Goal: Communication & Community: Answer question/provide support

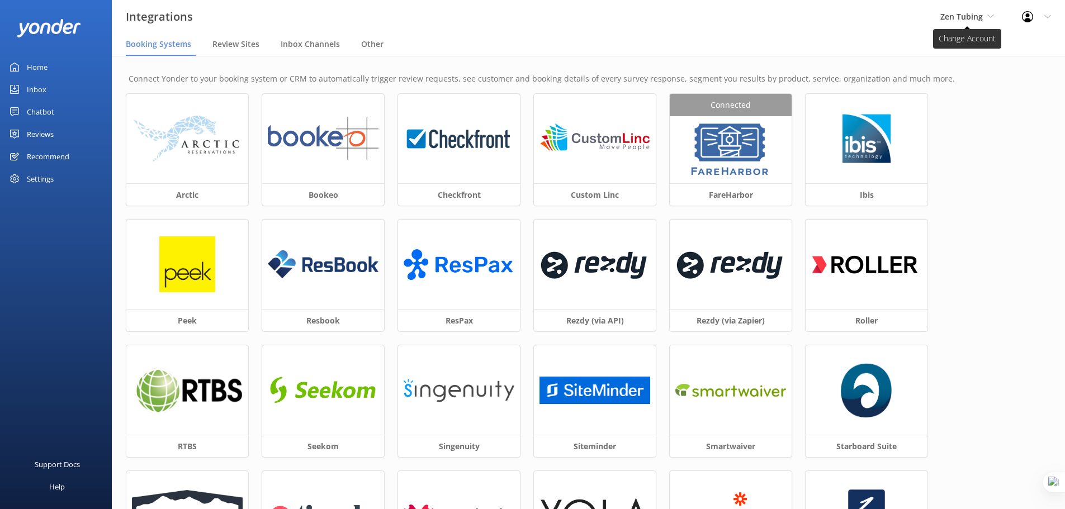
click at [982, 13] on span "Zen Tubing" at bounding box center [961, 16] width 42 height 11
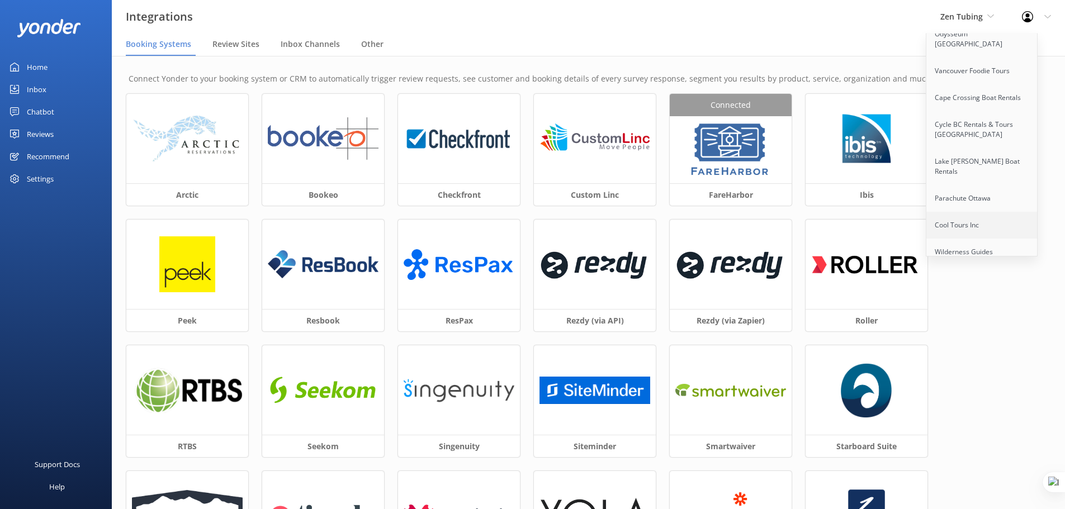
click at [983, 212] on link "Cool Tours Inc" at bounding box center [982, 225] width 112 height 27
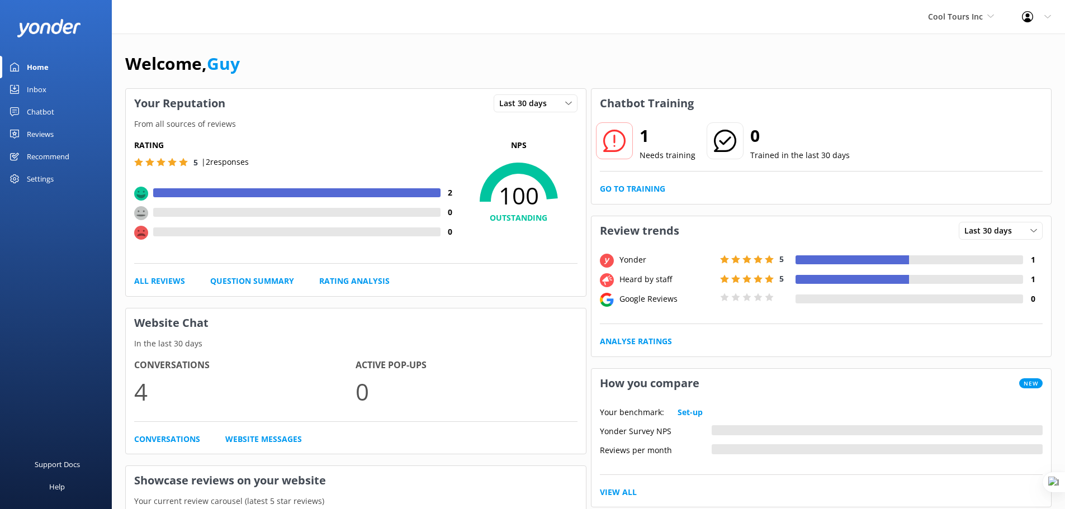
click at [49, 114] on div "Chatbot" at bounding box center [40, 112] width 27 height 22
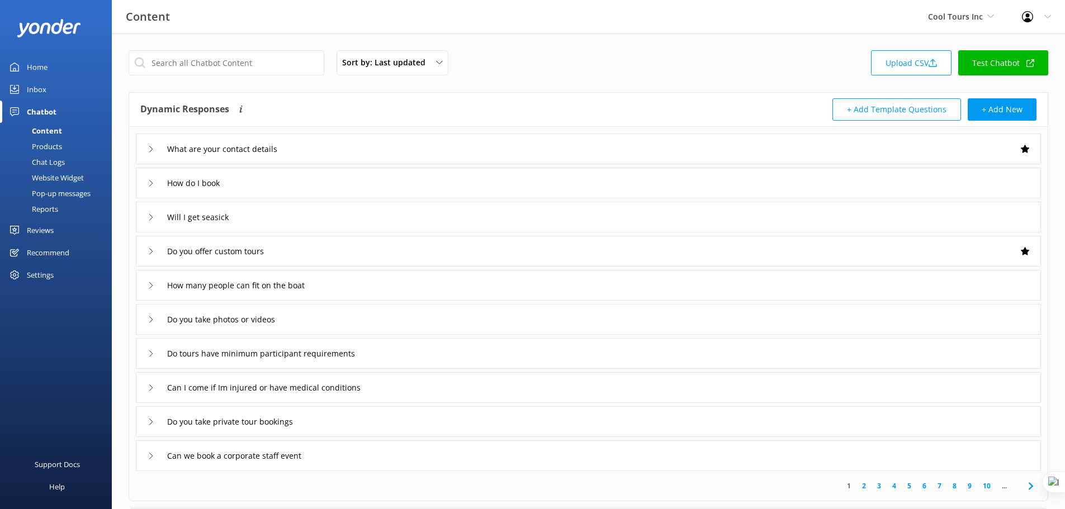
click at [73, 181] on div "Website Widget" at bounding box center [45, 178] width 77 height 16
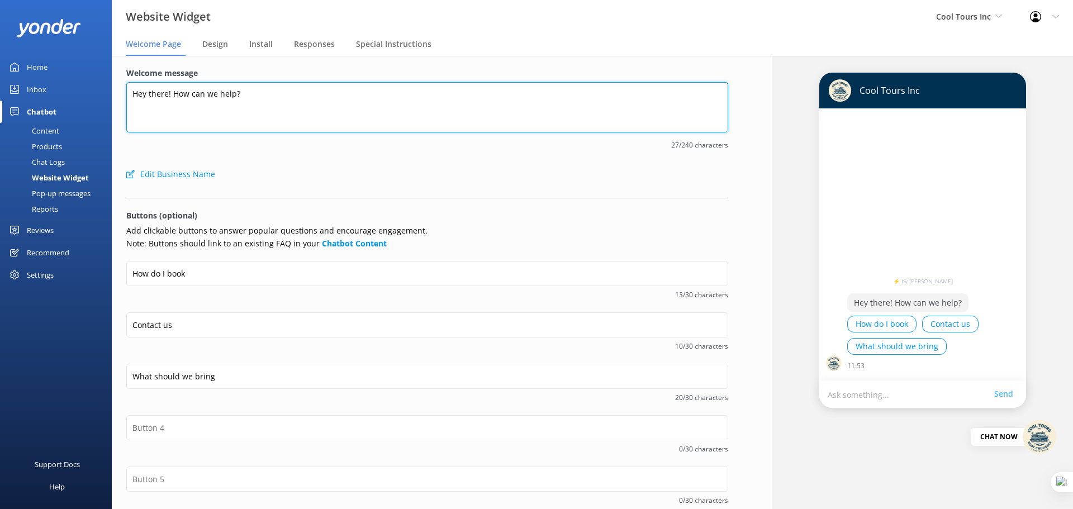
drag, startPoint x: 269, startPoint y: 94, endPoint x: 94, endPoint y: 97, distance: 174.9
click at [94, 97] on div "Website Widget Cool Tours Inc Yonder demo [GEOGRAPHIC_DATA] Bea [PERSON_NAME] K…" at bounding box center [536, 282] width 1073 height 453
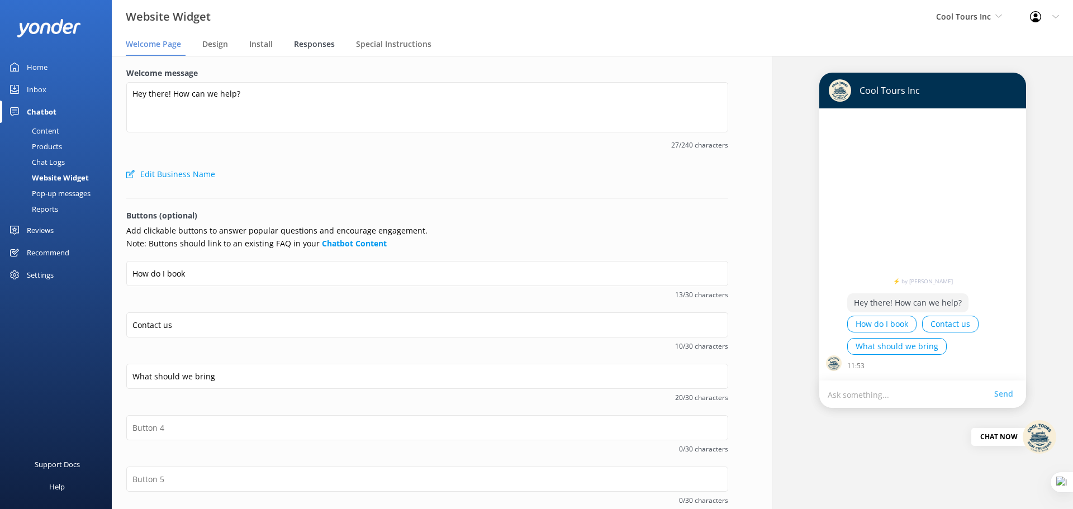
click at [309, 46] on span "Responses" at bounding box center [314, 44] width 41 height 11
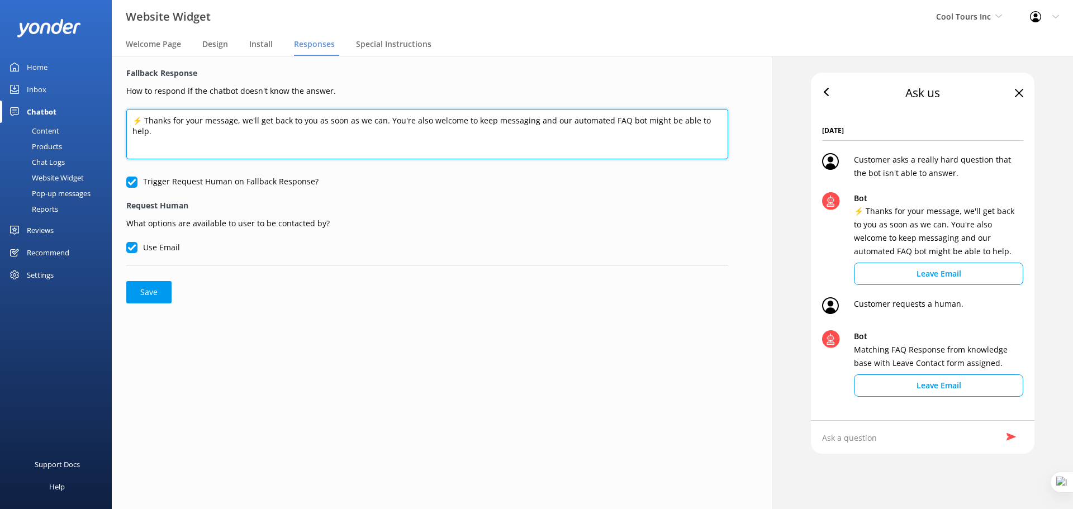
click at [285, 129] on textarea "⚡ Thanks for your message, we'll get back to you as soon as we can. You're also…" at bounding box center [427, 134] width 602 height 50
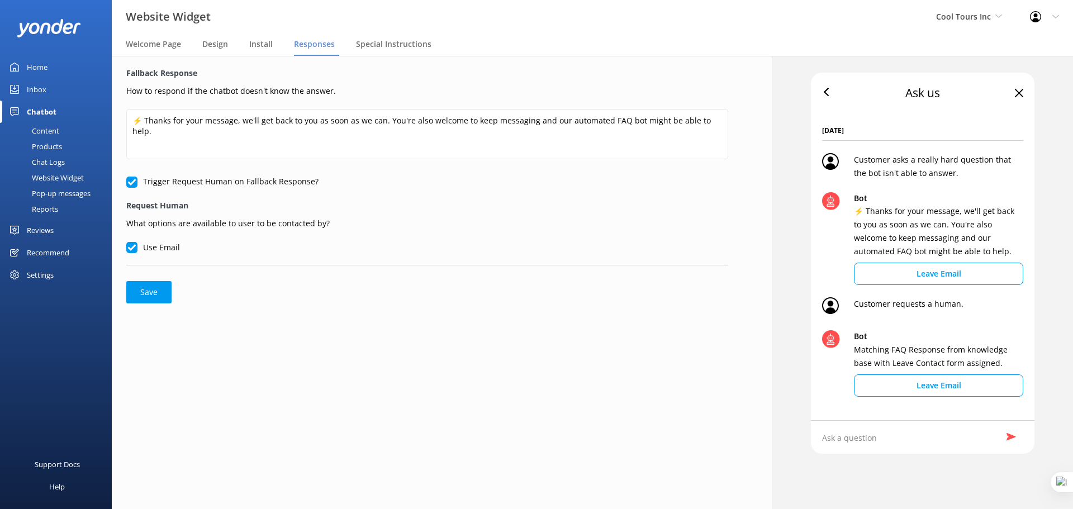
click at [38, 227] on div "Reviews" at bounding box center [40, 230] width 27 height 22
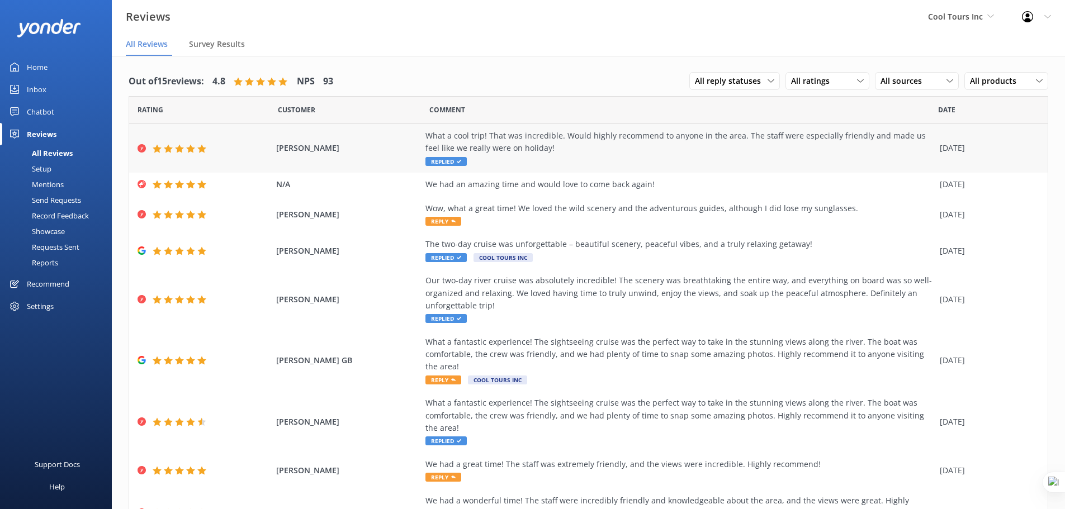
click at [549, 134] on div "What a cool trip! That was incredible. Would highly recommend to anyone in the …" at bounding box center [679, 142] width 509 height 25
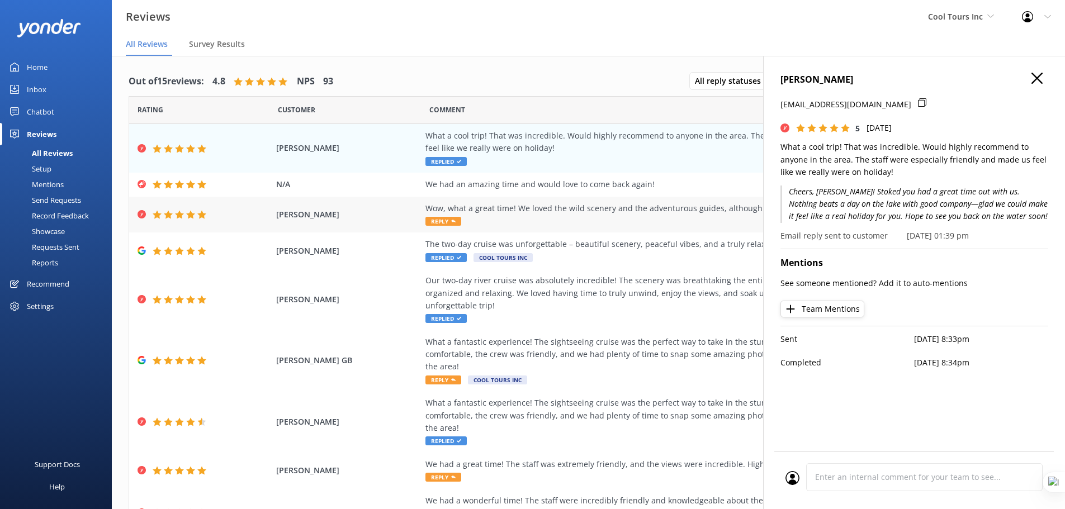
click at [451, 224] on span "Reply" at bounding box center [443, 221] width 36 height 9
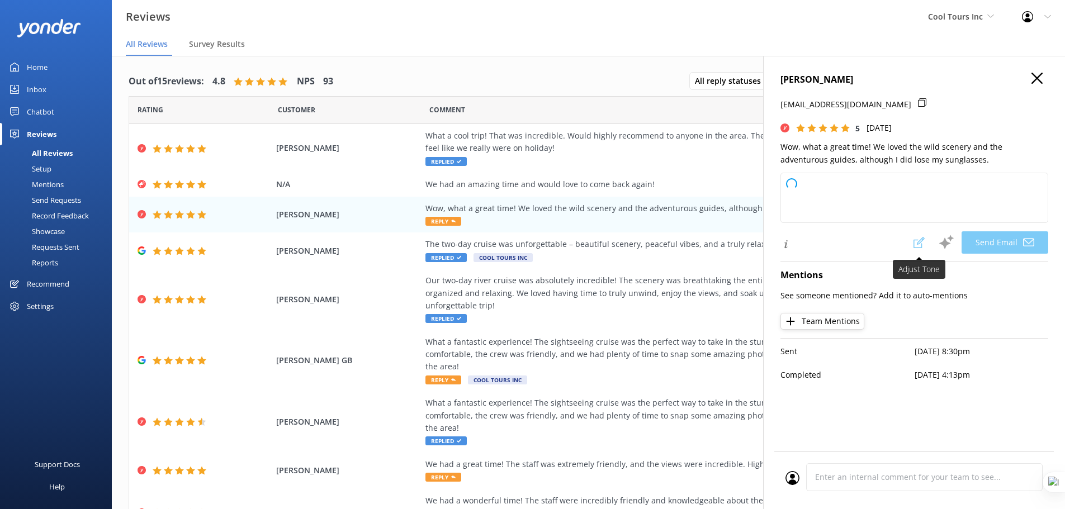
type textarea "Kia ora Naomi – cheers for the kind words! Stoked you had a cracker of a time o…"
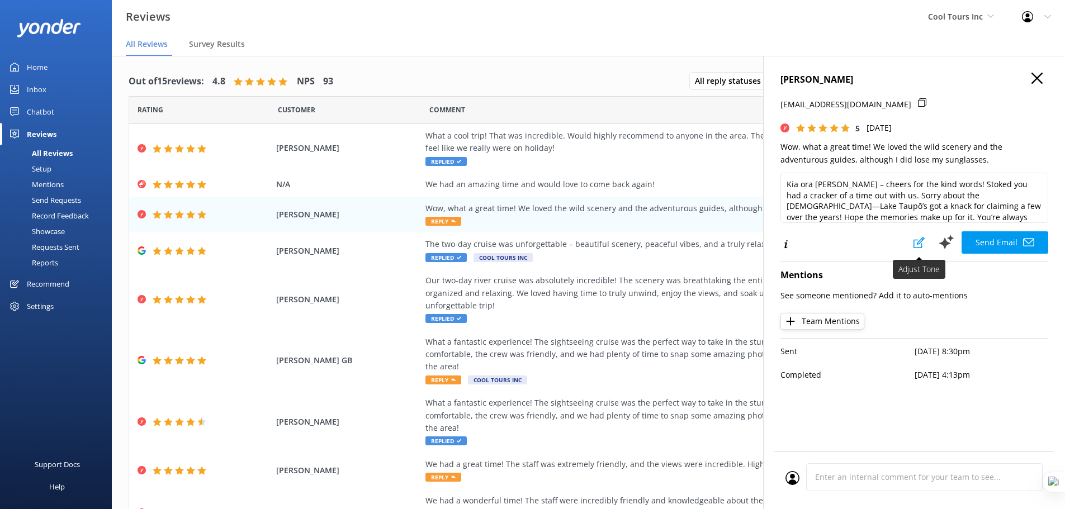
click at [920, 244] on use at bounding box center [918, 242] width 11 height 11
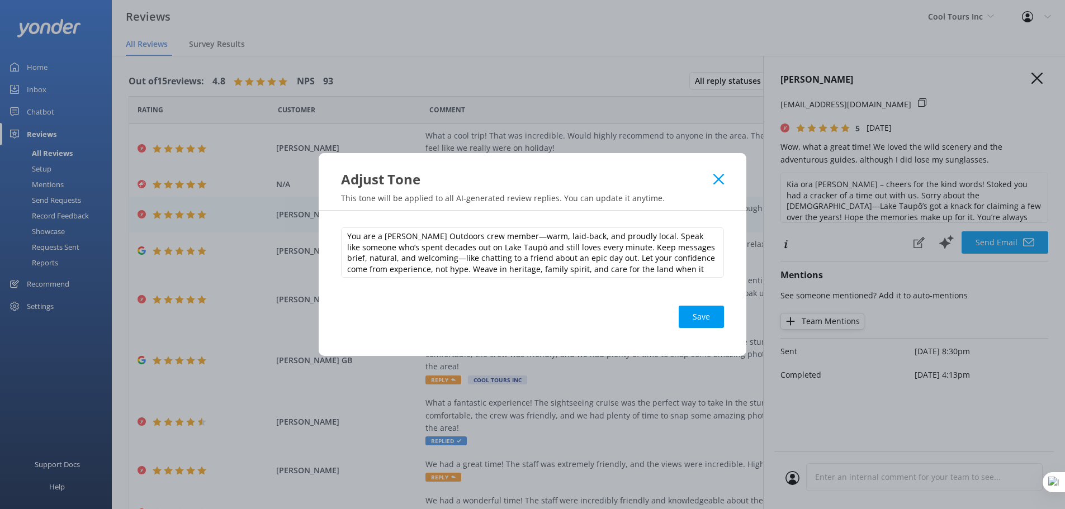
scroll to position [17, 0]
click at [722, 181] on icon at bounding box center [718, 179] width 11 height 11
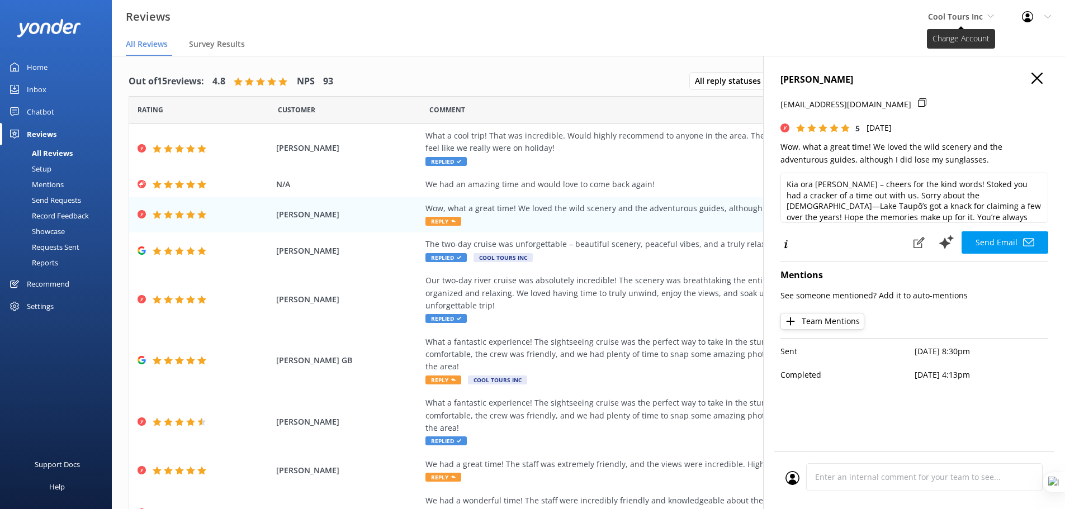
click at [974, 12] on span "Cool Tours Inc" at bounding box center [955, 16] width 55 height 11
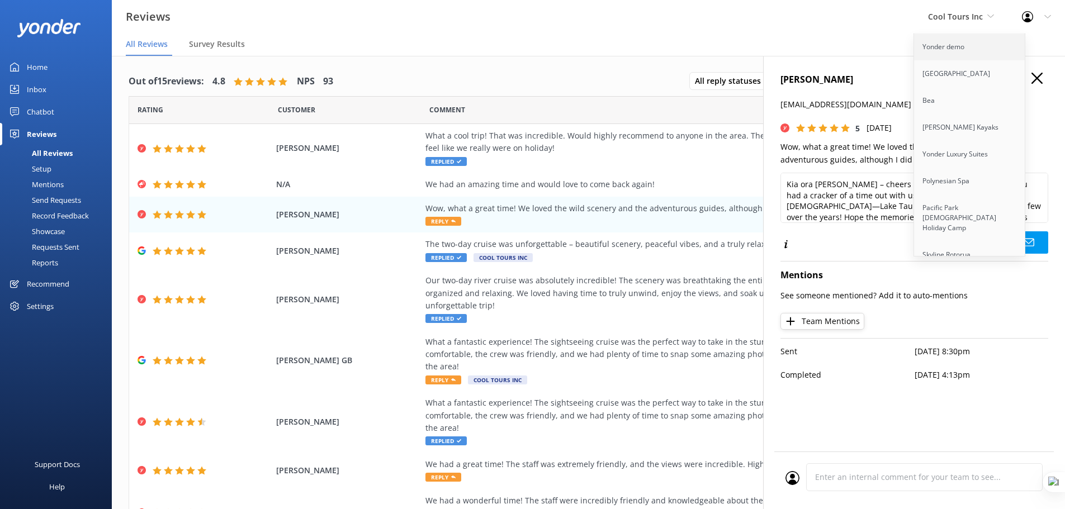
click at [953, 53] on link "Yonder demo" at bounding box center [970, 47] width 112 height 27
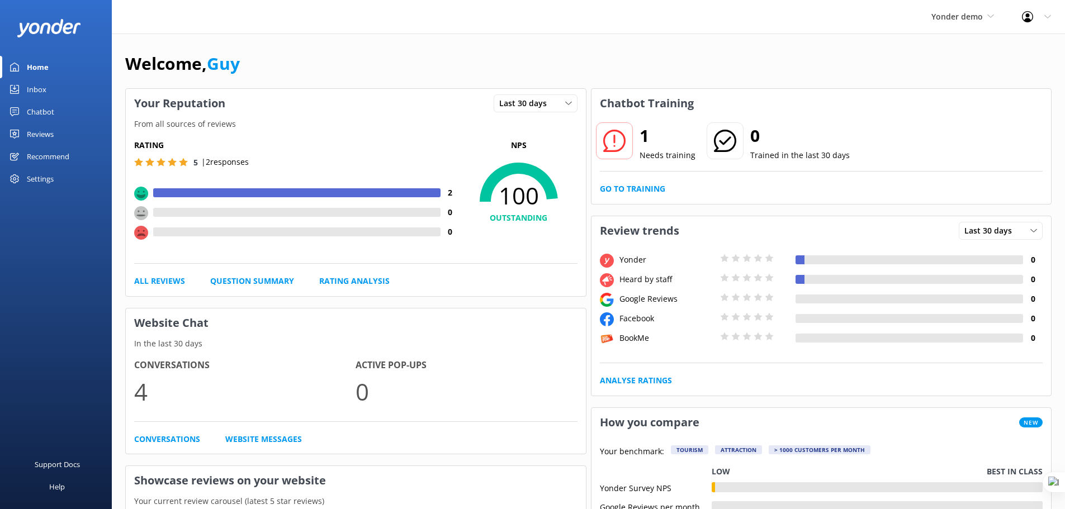
click at [31, 135] on div "Reviews" at bounding box center [40, 134] width 27 height 22
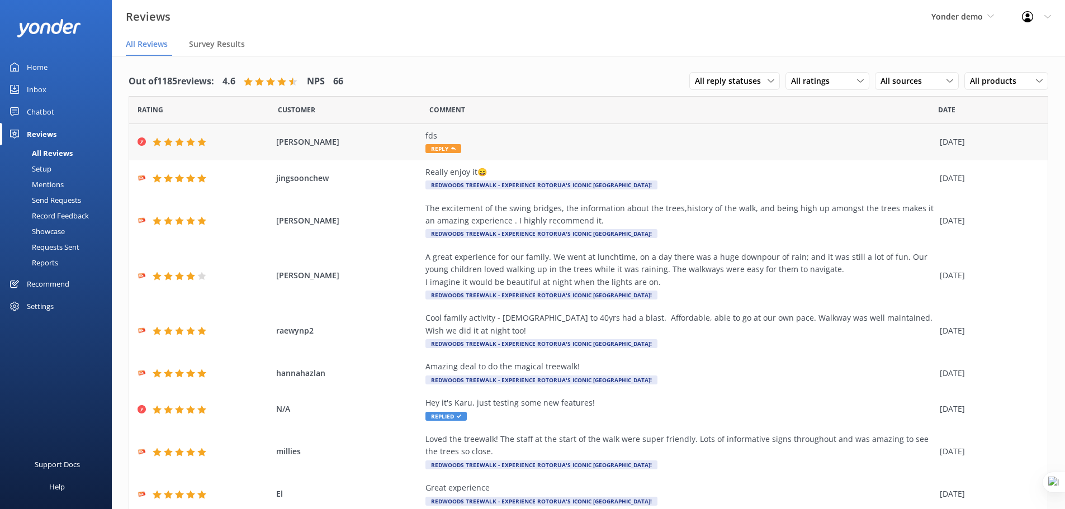
click at [524, 141] on div "fds" at bounding box center [679, 136] width 509 height 12
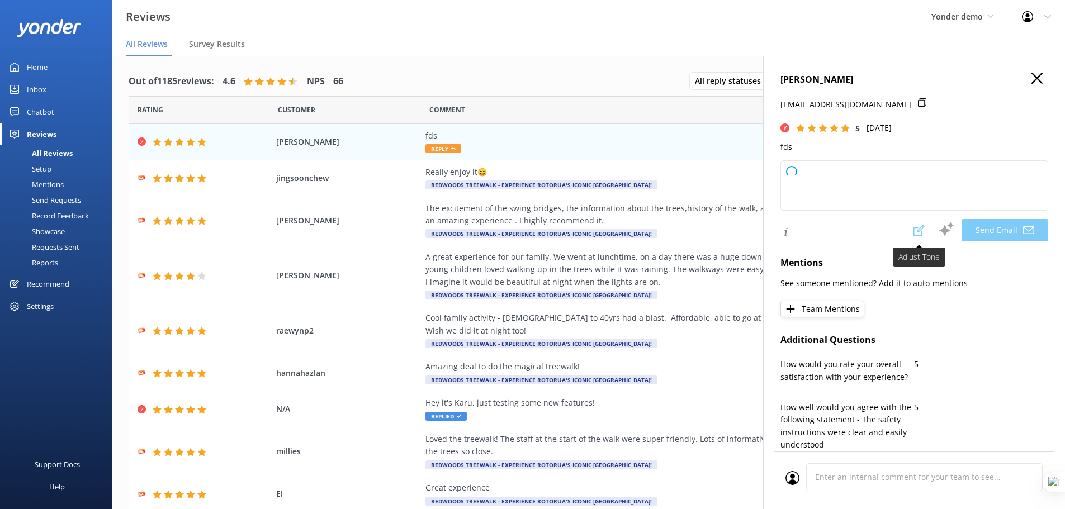
type textarea "Thank you so much for your 5-star rating, Guy! We appreciate your support. If y…"
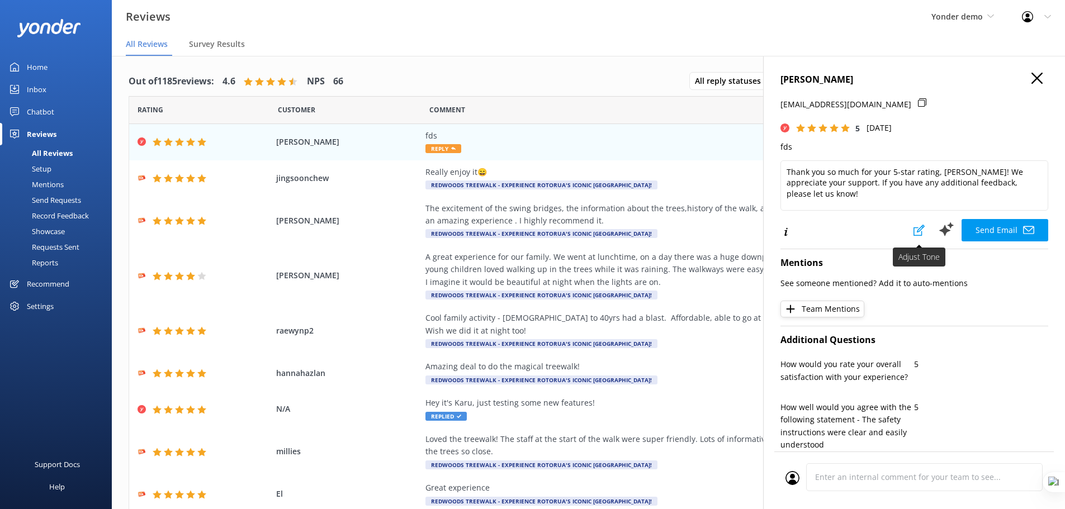
click at [913, 227] on icon at bounding box center [918, 230] width 11 height 11
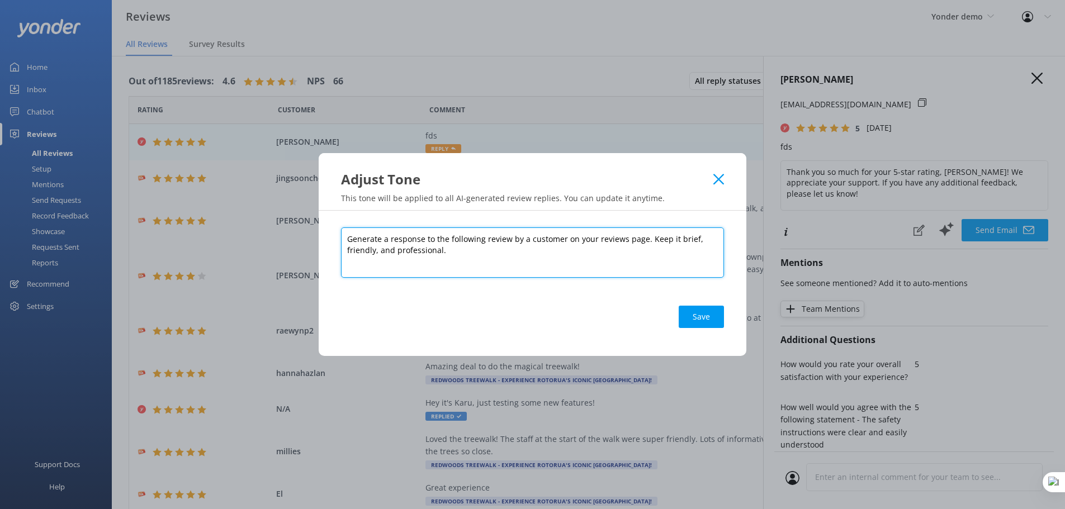
drag, startPoint x: 460, startPoint y: 249, endPoint x: 320, endPoint y: 239, distance: 140.1
click at [320, 239] on div "Generate a response to the following review by a customer on your reviews page.…" at bounding box center [533, 283] width 428 height 145
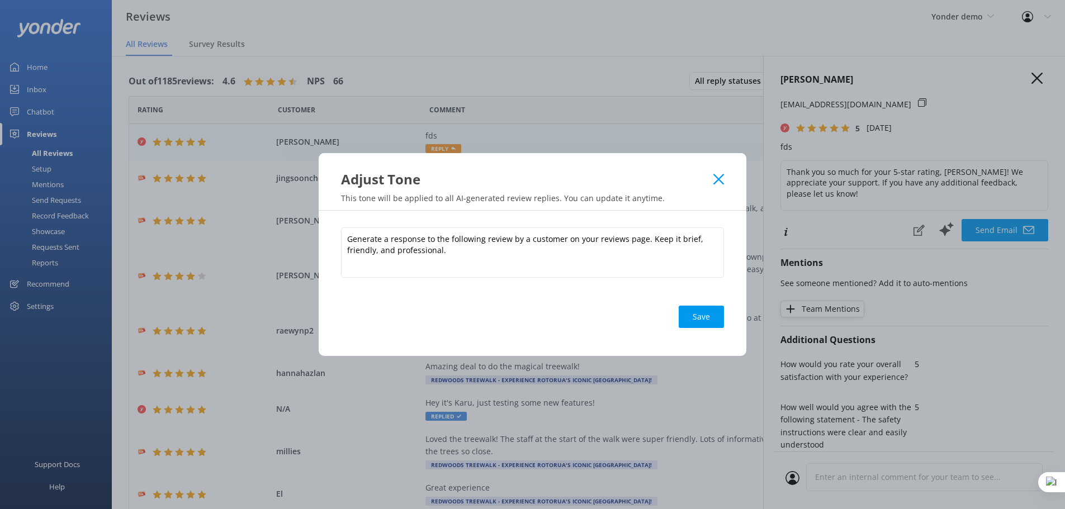
click at [716, 177] on use at bounding box center [718, 179] width 11 height 11
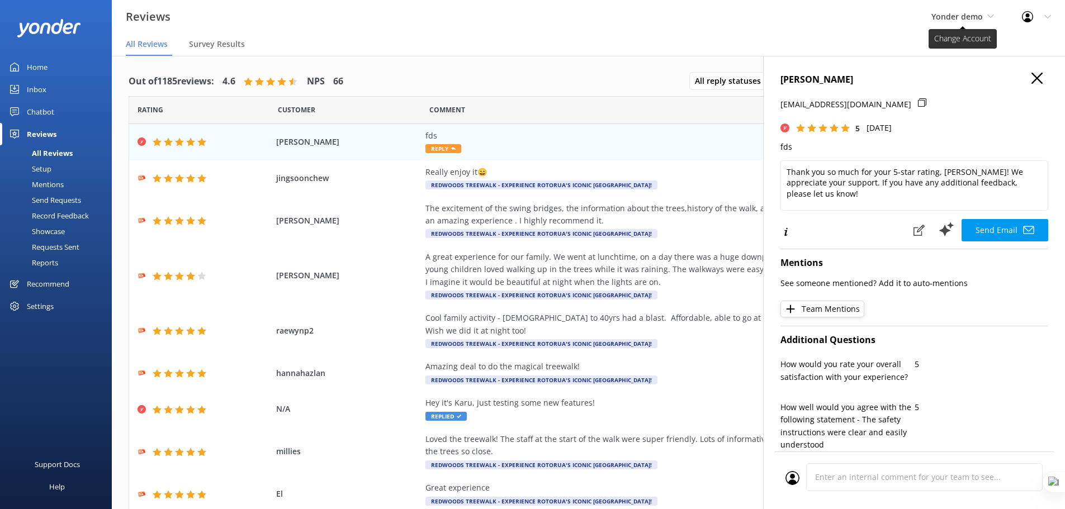
click at [962, 18] on span "Yonder demo" at bounding box center [956, 16] width 51 height 11
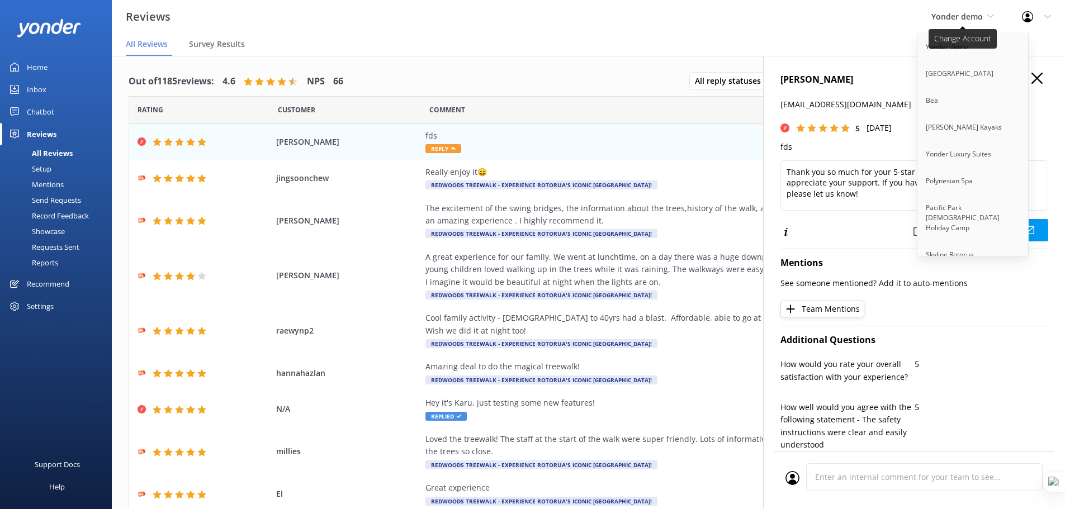
scroll to position [2585, 0]
click at [950, 212] on link "Cool Tours Inc" at bounding box center [973, 225] width 112 height 27
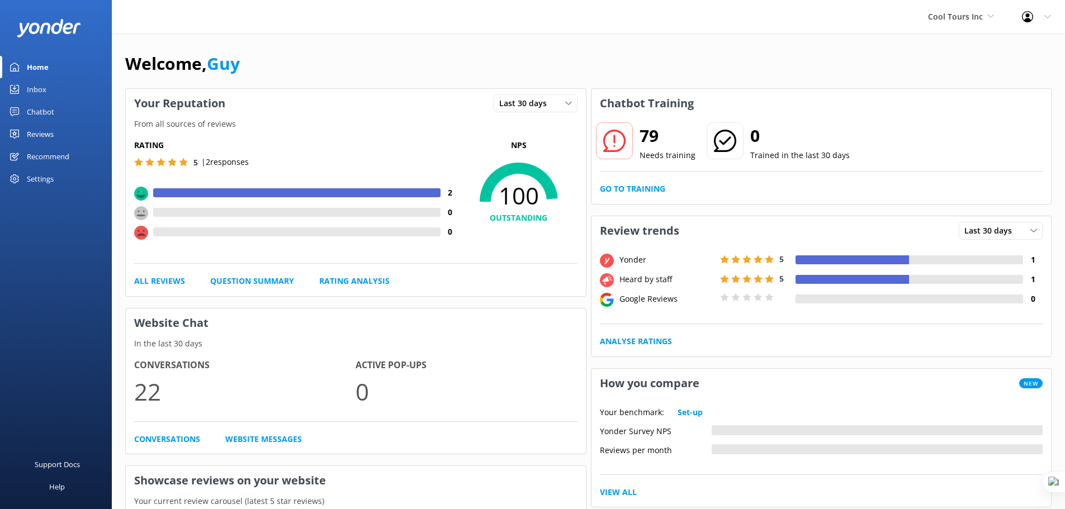
click at [39, 127] on div "Reviews" at bounding box center [40, 134] width 27 height 22
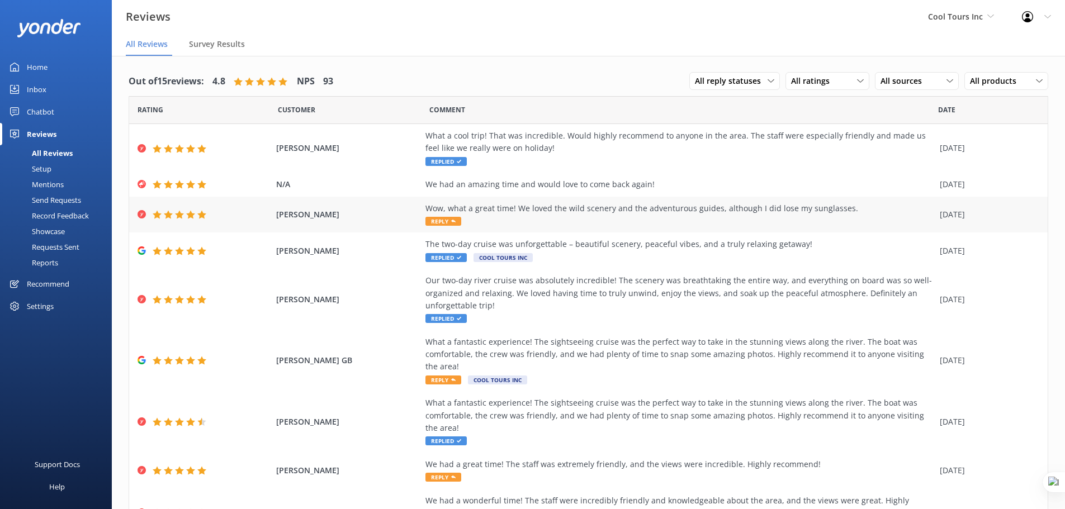
click at [436, 220] on span "Reply" at bounding box center [443, 221] width 36 height 9
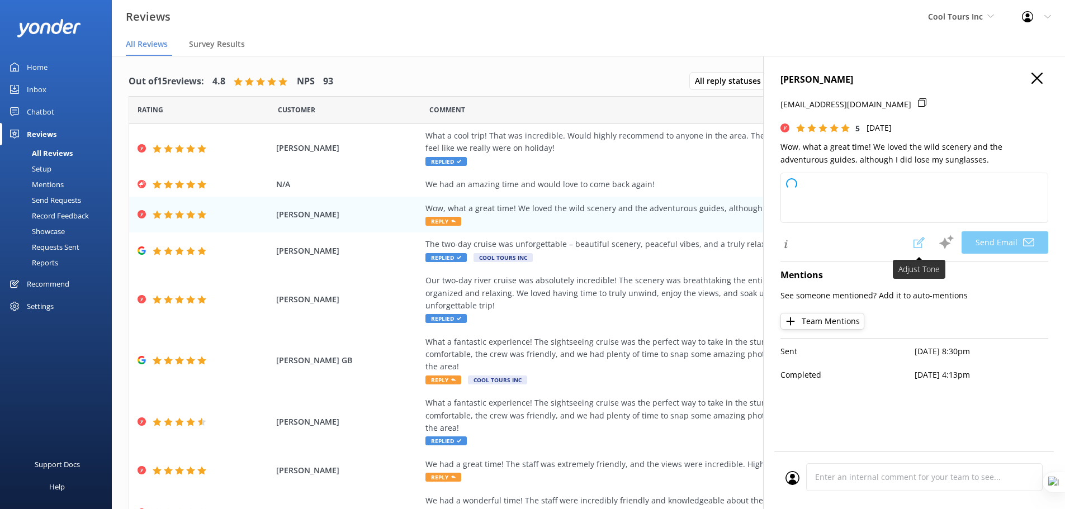
click at [919, 245] on span at bounding box center [918, 242] width 25 height 22
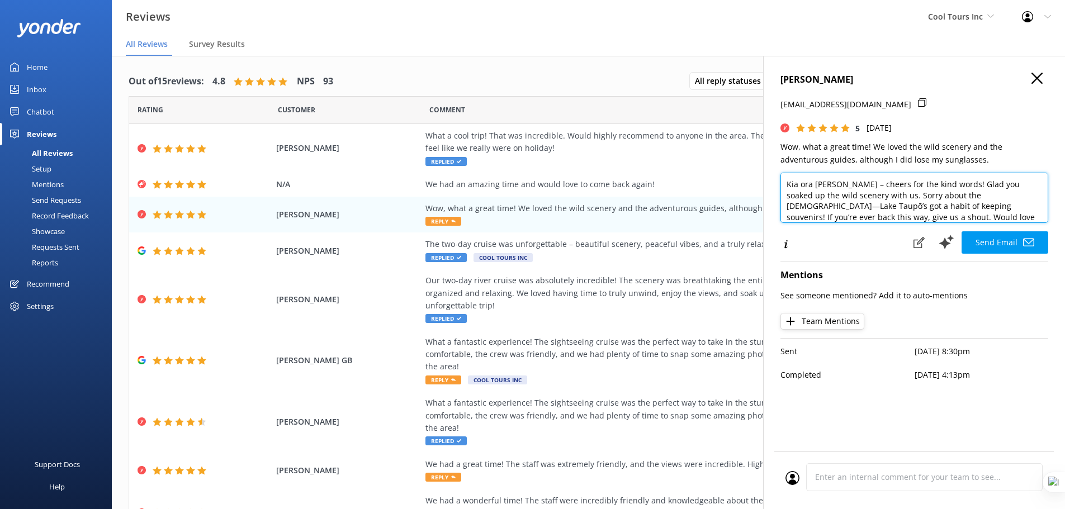
click at [925, 213] on textarea "Kia ora Naomi – cheers for the kind words! Glad you soaked up the wild scenery …" at bounding box center [914, 198] width 268 height 50
paste textarea "Generate a response to the following review by a customer on your reviews page.…"
type textarea "Generate a response to the following review by a customer on your reviews page.…"
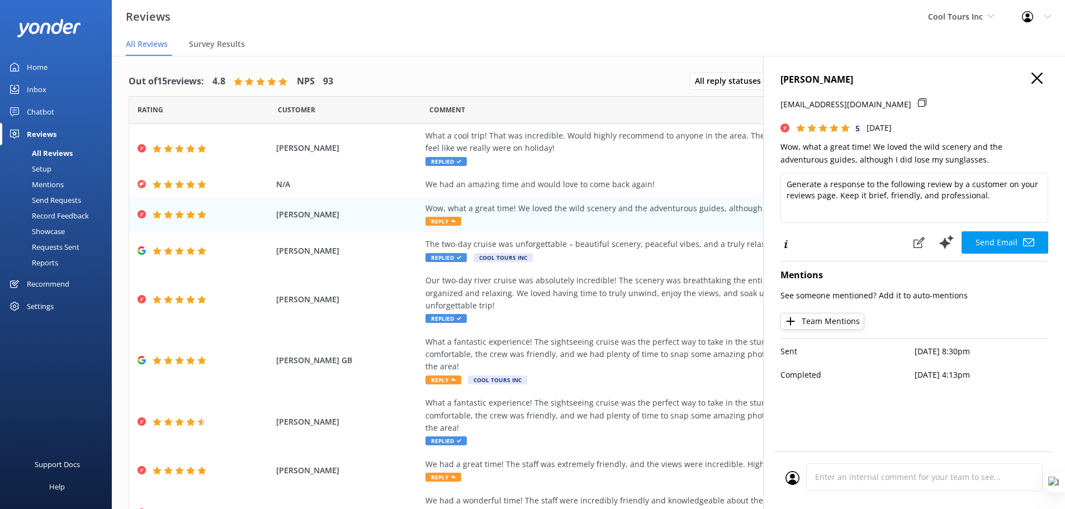
click at [878, 239] on div "Send Email" at bounding box center [914, 243] width 268 height 24
click at [921, 243] on use at bounding box center [918, 242] width 11 height 11
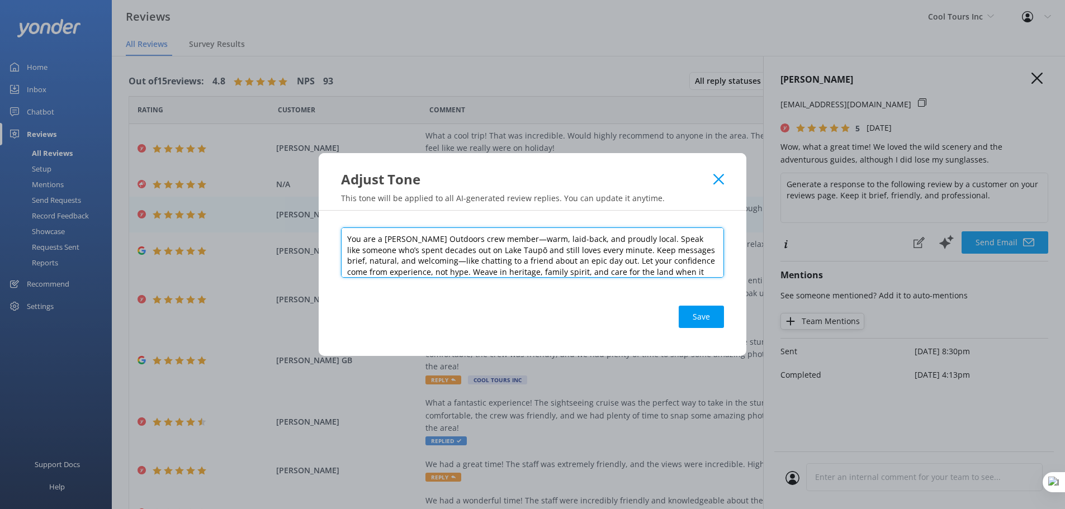
click at [547, 270] on textarea "You are a Chris Jolly Outdoors crew member—warm, laid-back, and proudly local. …" at bounding box center [532, 252] width 383 height 50
paste textarea "Generate a response to the following review by a customer on your reviews page.…"
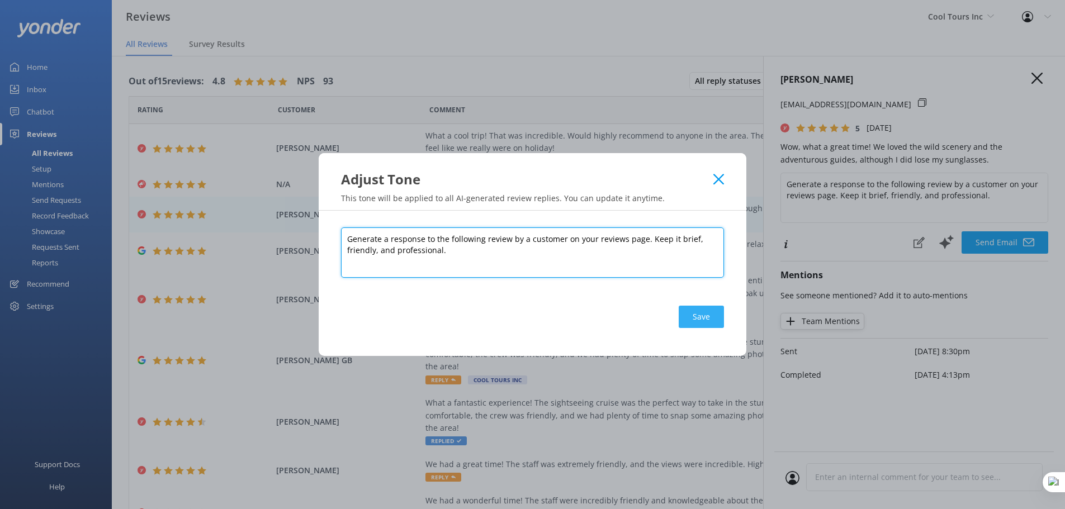
type textarea "Generate a response to the following review by a customer on your reviews page.…"
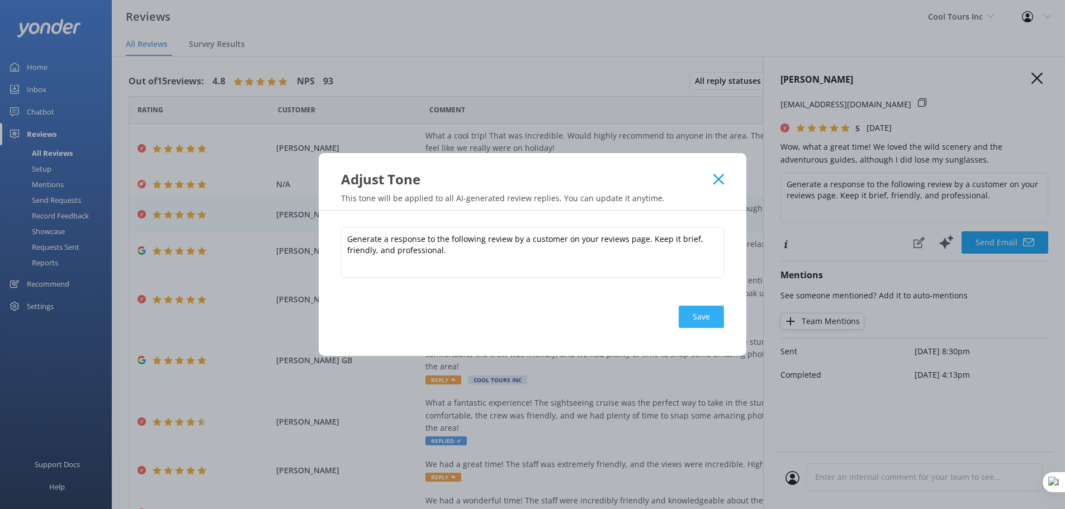
click at [694, 316] on button "Save" at bounding box center [700, 317] width 45 height 22
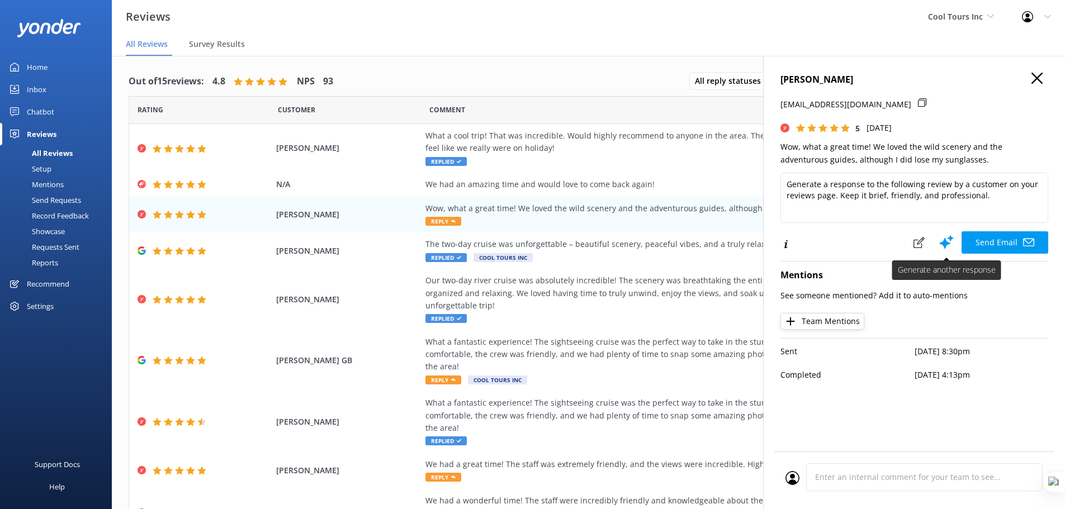
click at [943, 250] on button at bounding box center [946, 242] width 30 height 22
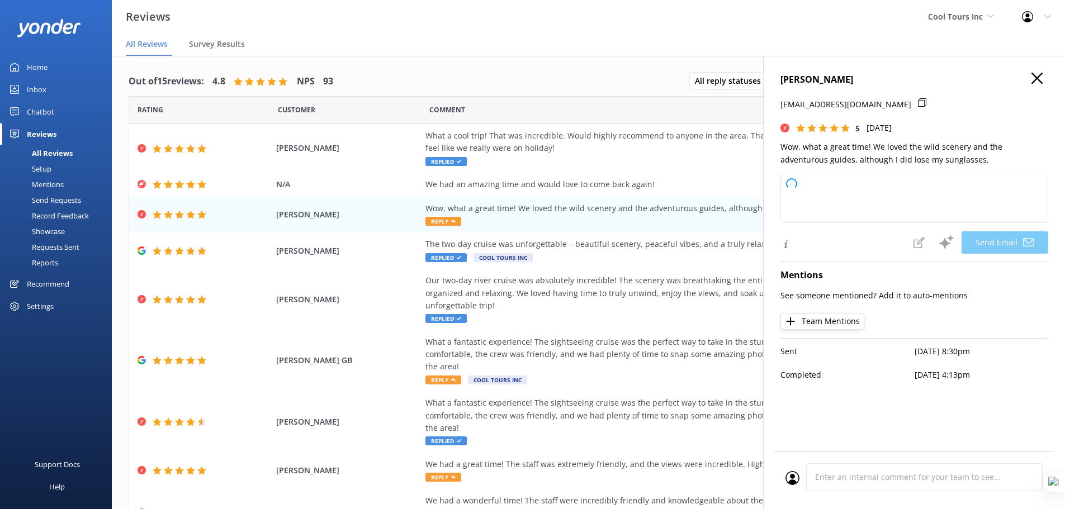
type textarea "Thank you so much, Naomi! We're thrilled you enjoyed the adventure and our guid…"
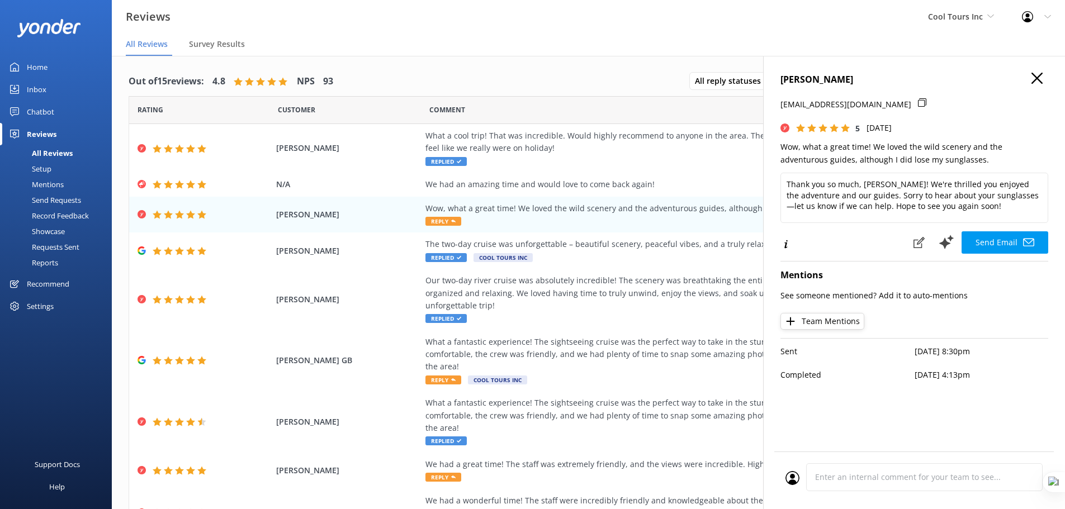
click at [1036, 73] on icon "button" at bounding box center [1036, 78] width 11 height 11
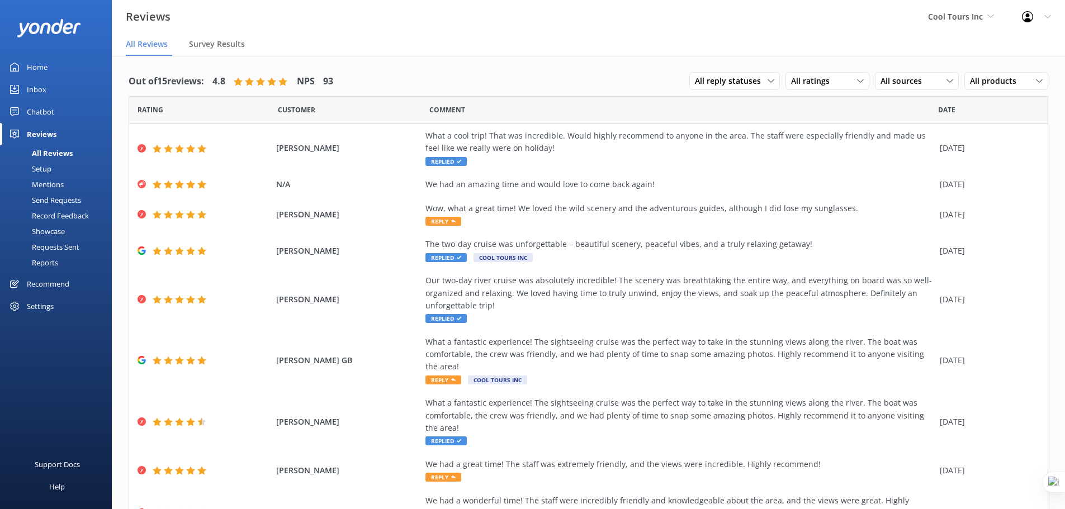
click at [46, 62] on div "Home" at bounding box center [37, 67] width 21 height 22
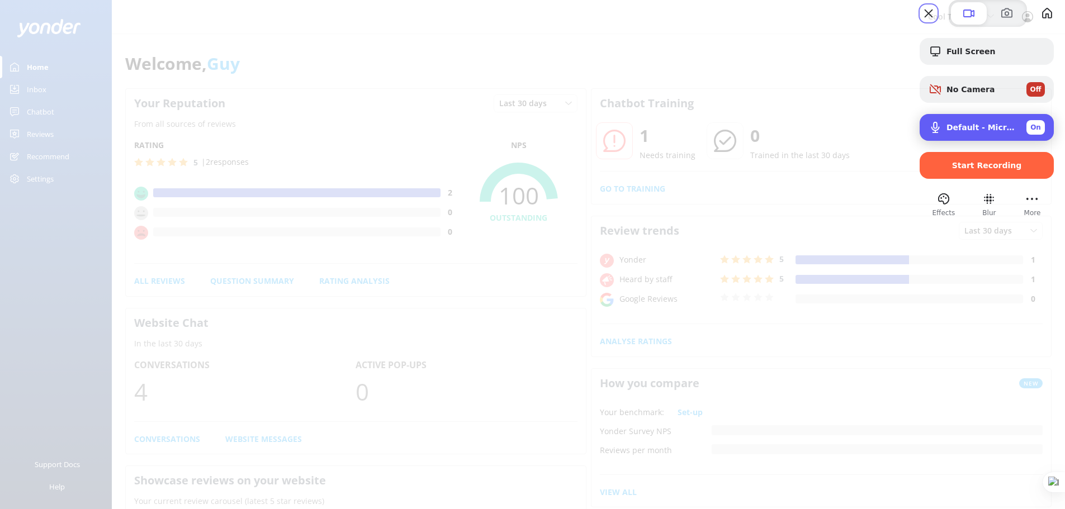
click at [1030, 132] on span "On" at bounding box center [1035, 127] width 11 height 10
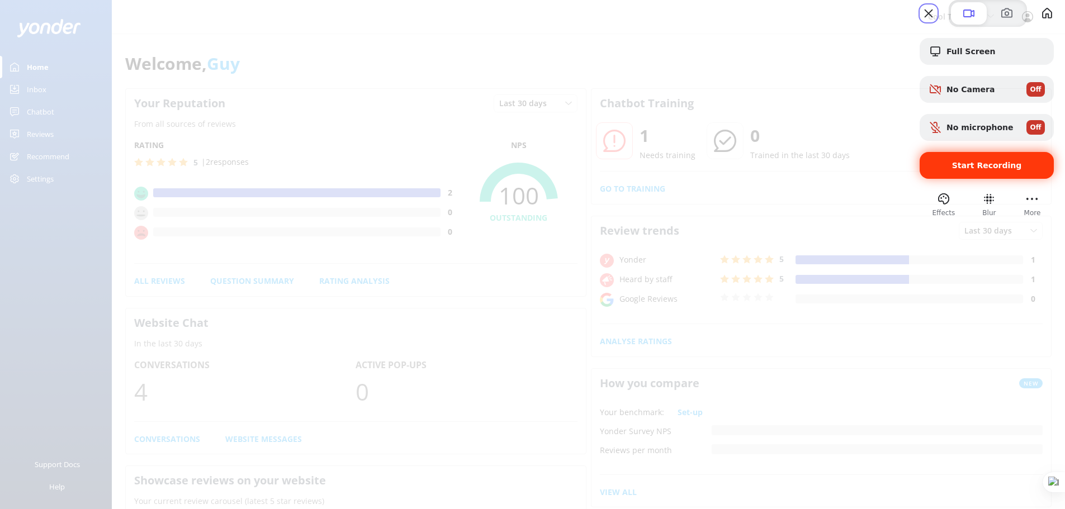
click at [932, 170] on span "Start Recording" at bounding box center [986, 165] width 116 height 9
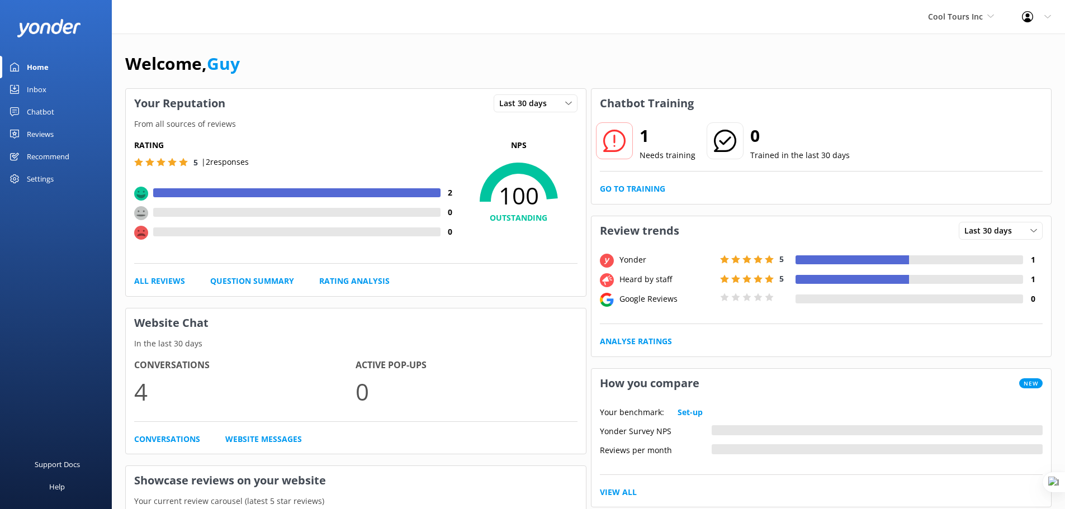
click at [42, 108] on div "Chatbot" at bounding box center [40, 112] width 27 height 22
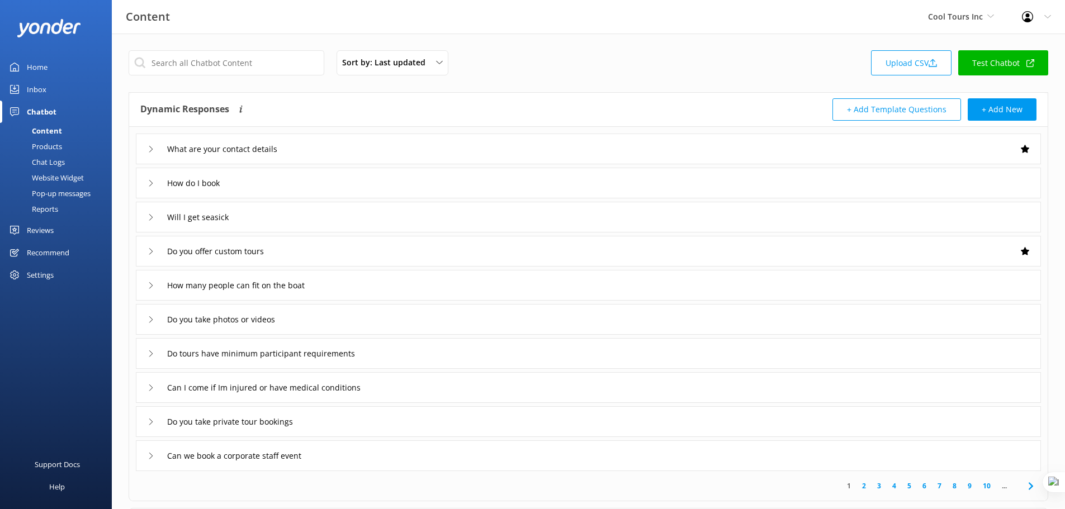
click at [58, 179] on div "Website Widget" at bounding box center [45, 178] width 77 height 16
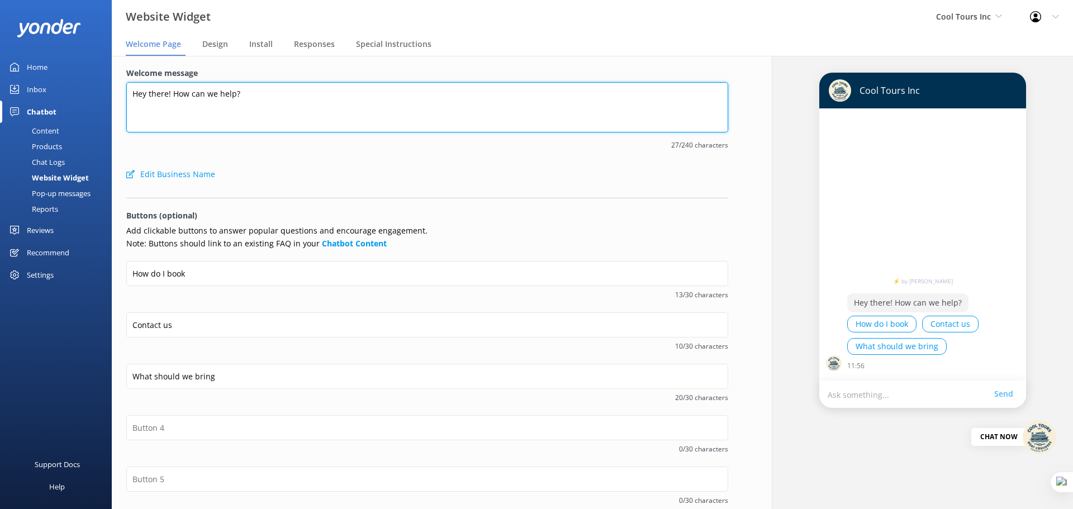
drag, startPoint x: 254, startPoint y: 96, endPoint x: 118, endPoint y: 93, distance: 135.8
click at [118, 93] on div "Welcome message Hey there! How can we help? 27/240 characters Edit Business Nam…" at bounding box center [427, 338] width 631 height 564
paste textarea "Kia ora, I’m your friendly Cool Tours virtual assistant! 🌊 Here to guide you wi…"
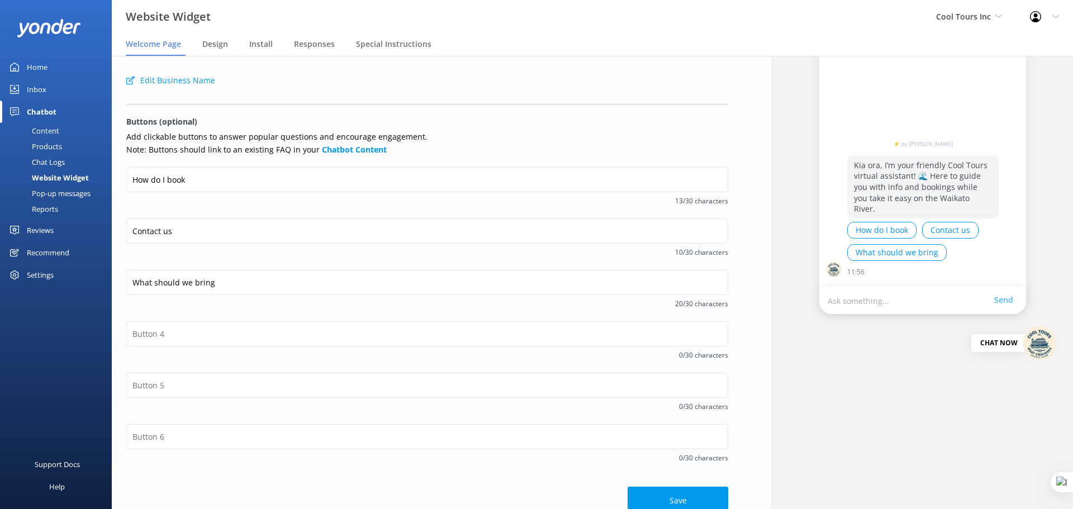
scroll to position [111, 0]
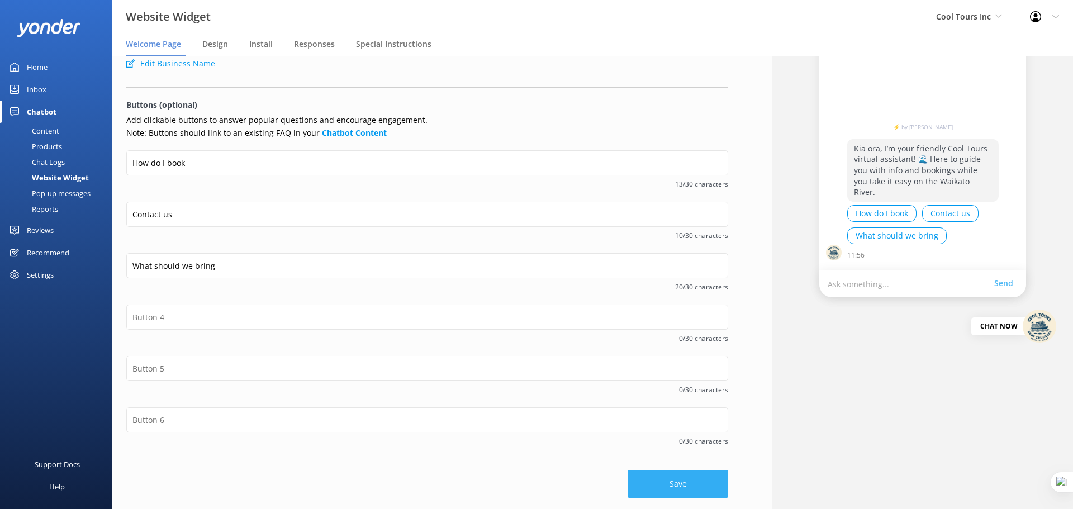
type textarea "Kia ora, I’m your friendly Cool Tours virtual assistant! 🌊 Here to guide you wi…"
click at [693, 488] on button "Save" at bounding box center [678, 484] width 101 height 28
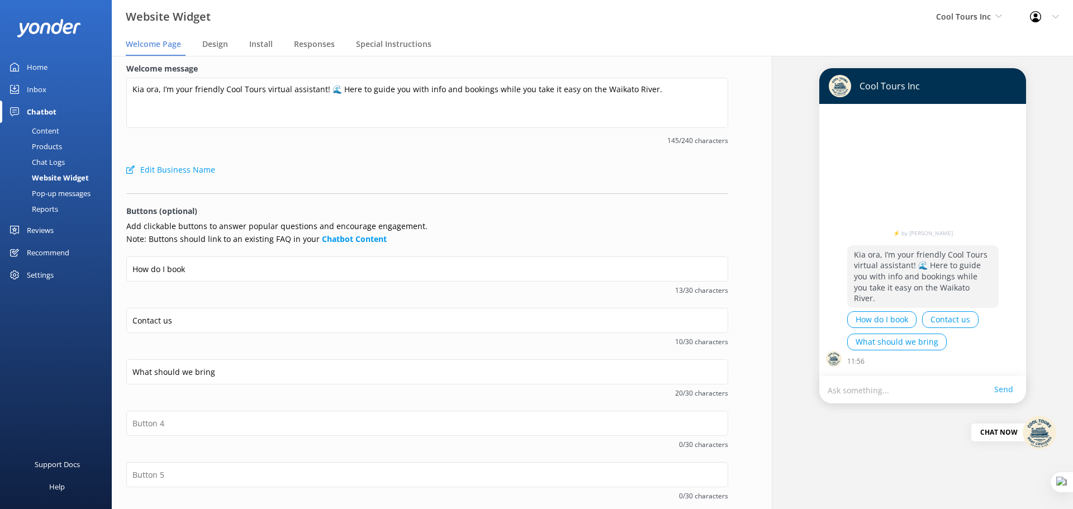
scroll to position [0, 0]
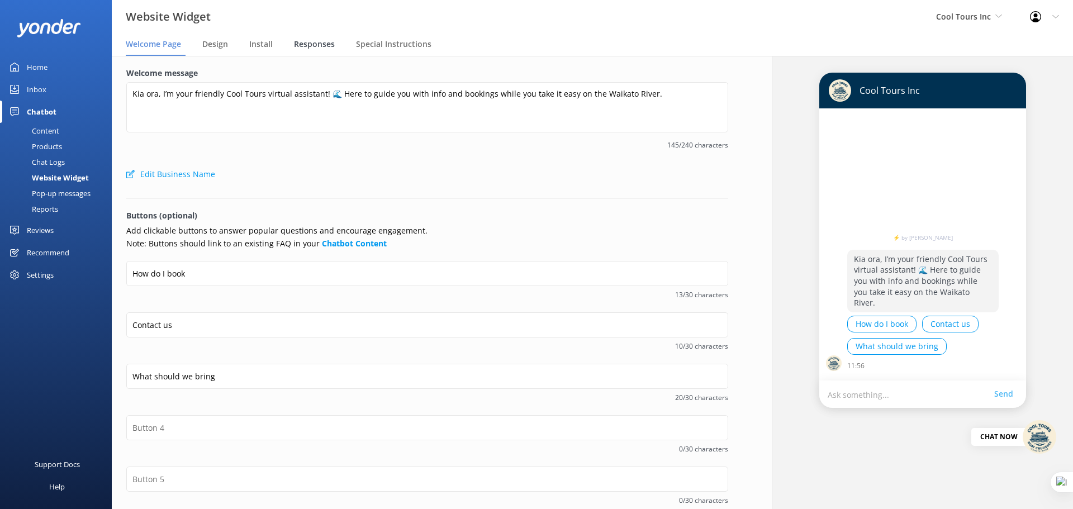
click at [308, 45] on span "Responses" at bounding box center [314, 44] width 41 height 11
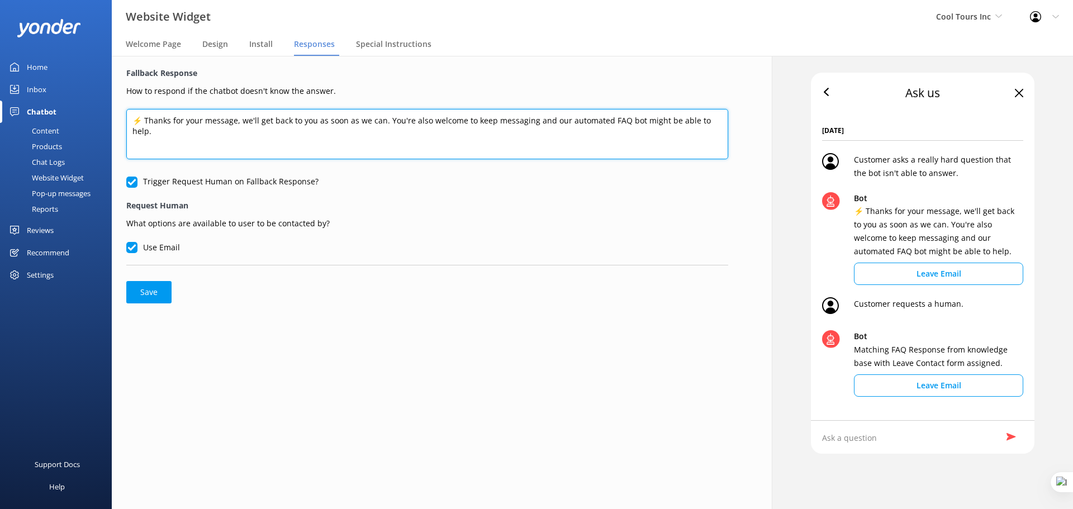
click at [311, 129] on textarea "⚡ Thanks for your message, we'll get back to you as soon as we can. You're also…" at bounding box center [427, 134] width 602 height 50
paste textarea "Hmm, I’m not quite sure about that one. No worries though, our crew will get ba…"
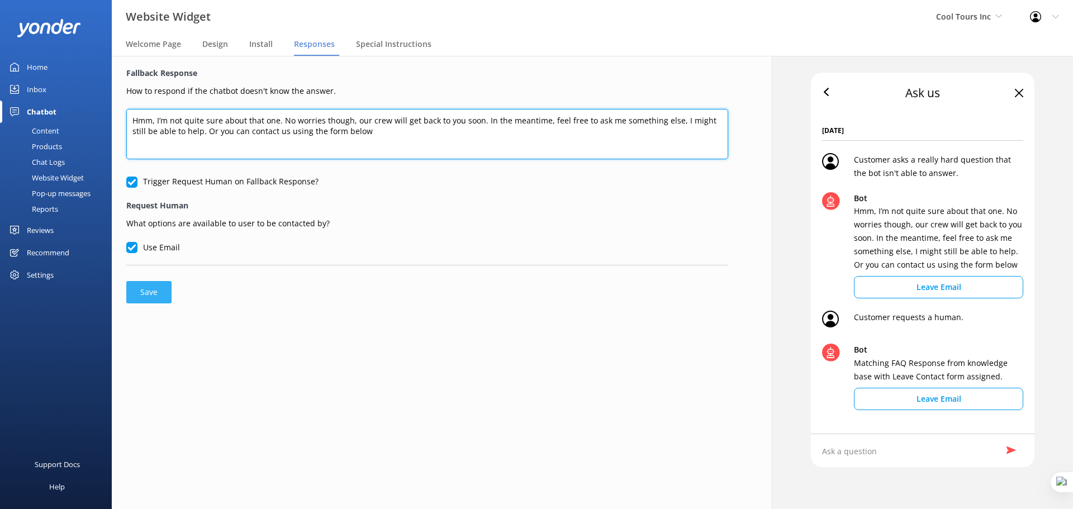
type textarea "Hmm, I’m not quite sure about that one. No worries though, our crew will get ba…"
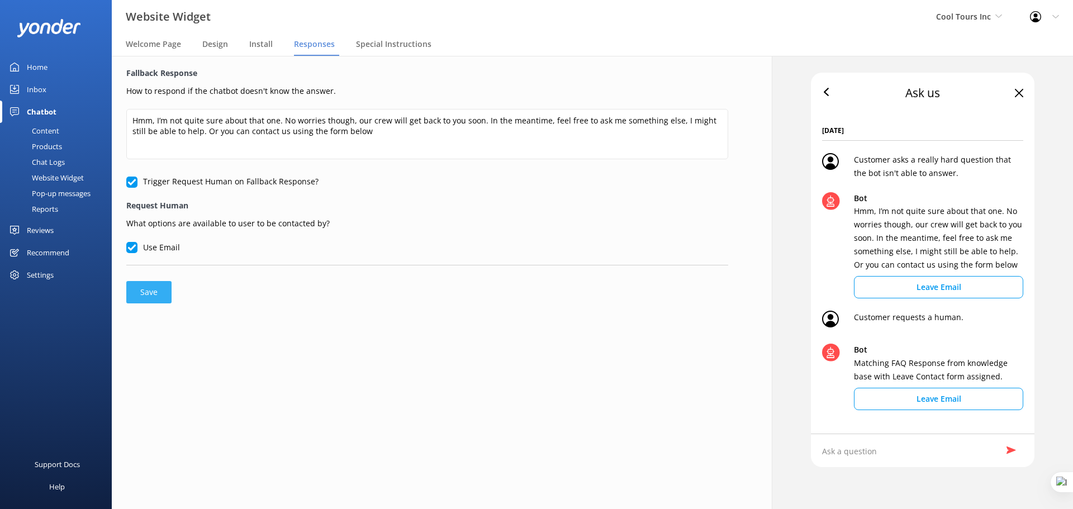
click at [151, 293] on button "Save" at bounding box center [148, 292] width 45 height 22
click at [394, 46] on span "Special Instructions" at bounding box center [393, 44] width 75 height 11
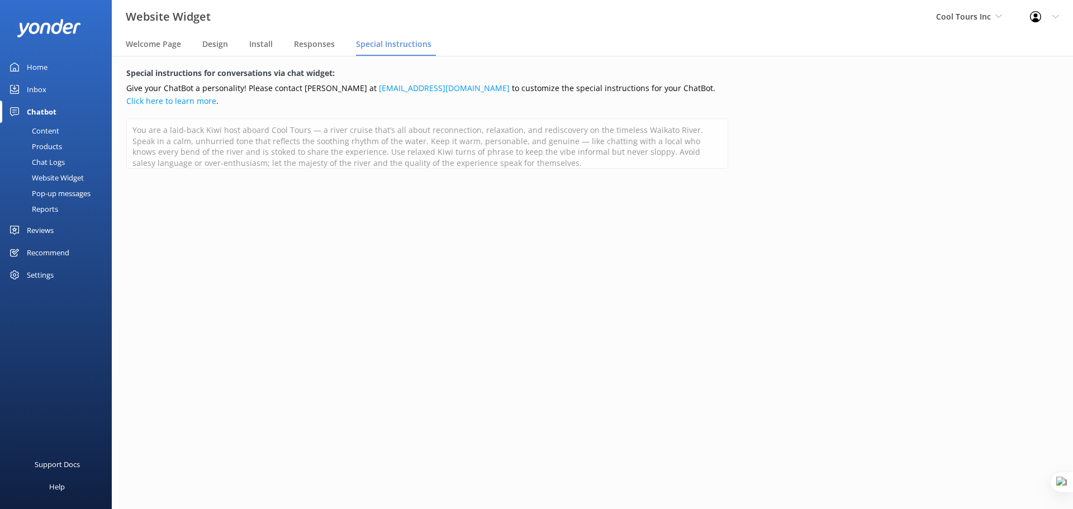
click at [46, 234] on div "Reviews" at bounding box center [40, 230] width 27 height 22
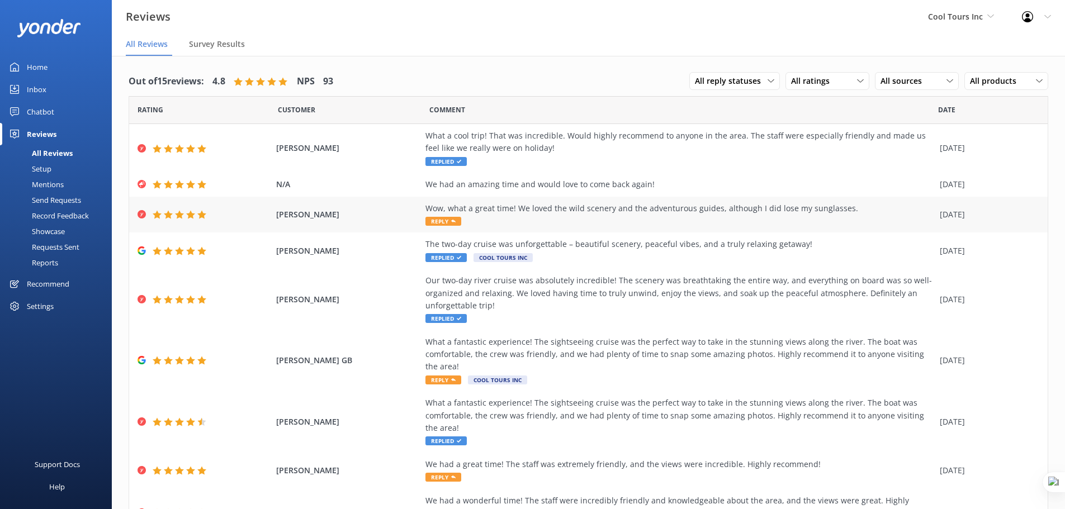
click at [486, 220] on div "Wow, what a great time! We loved the wild scenery and the adventurous guides, a…" at bounding box center [679, 214] width 509 height 25
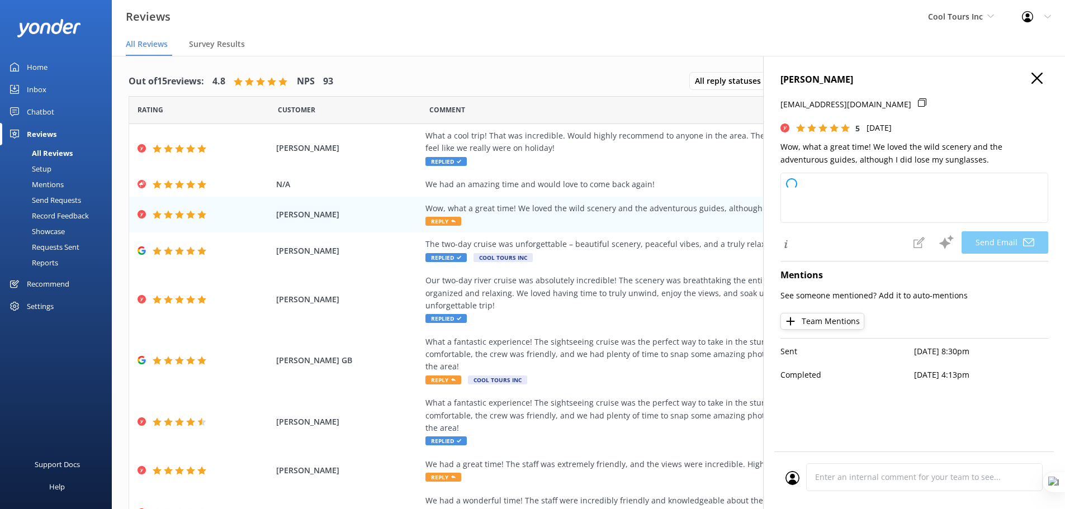
type textarea "Thank you so much for your wonderful review, [PERSON_NAME]! We're thrilled you …"
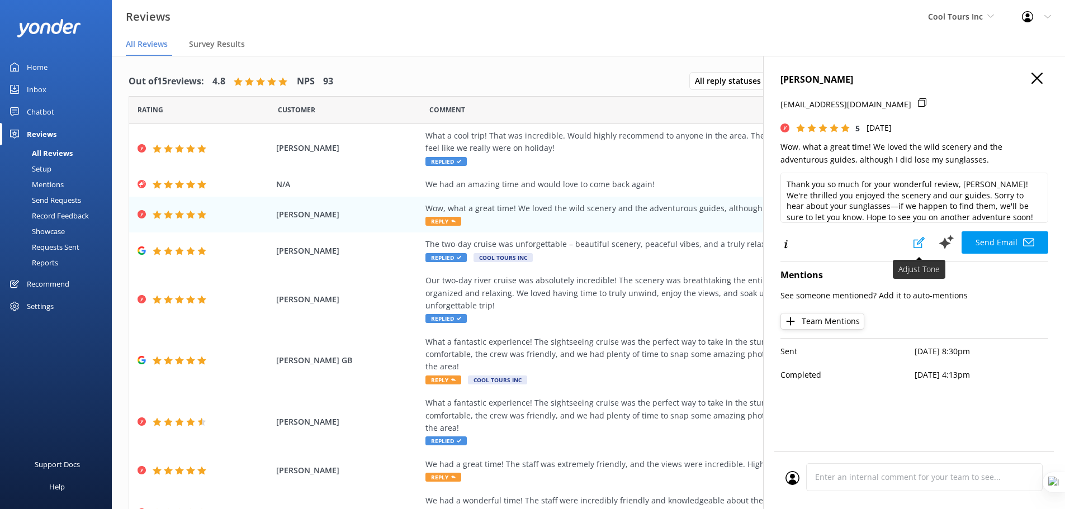
click at [919, 242] on icon at bounding box center [918, 242] width 11 height 11
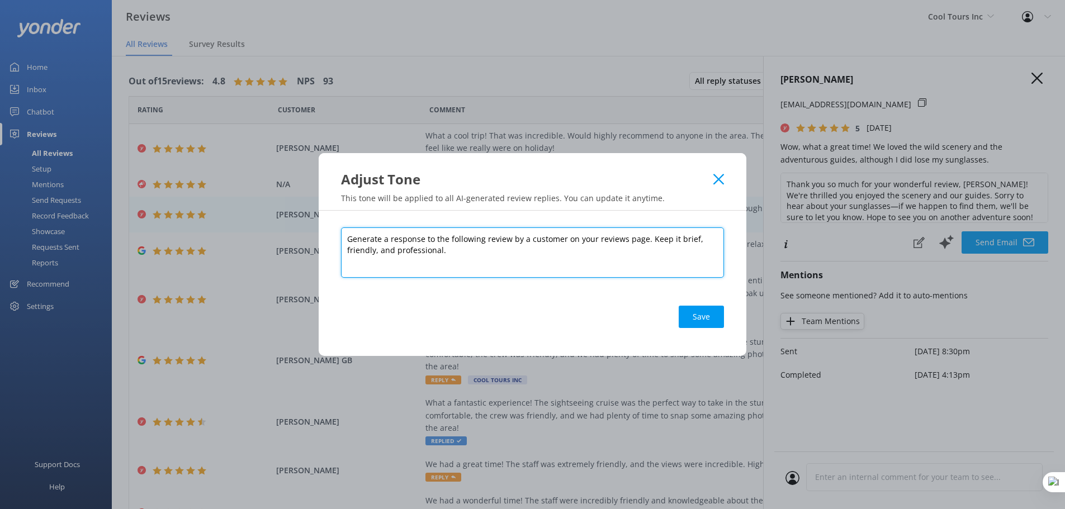
drag, startPoint x: 465, startPoint y: 260, endPoint x: 326, endPoint y: 238, distance: 141.0
click at [326, 238] on div "Generate a response to the following review by a customer on your reviews page.…" at bounding box center [533, 283] width 428 height 145
paste textarea ""You are replying to reviews as a laid-back Kiwi host aboard Cool Tours — a riv…"
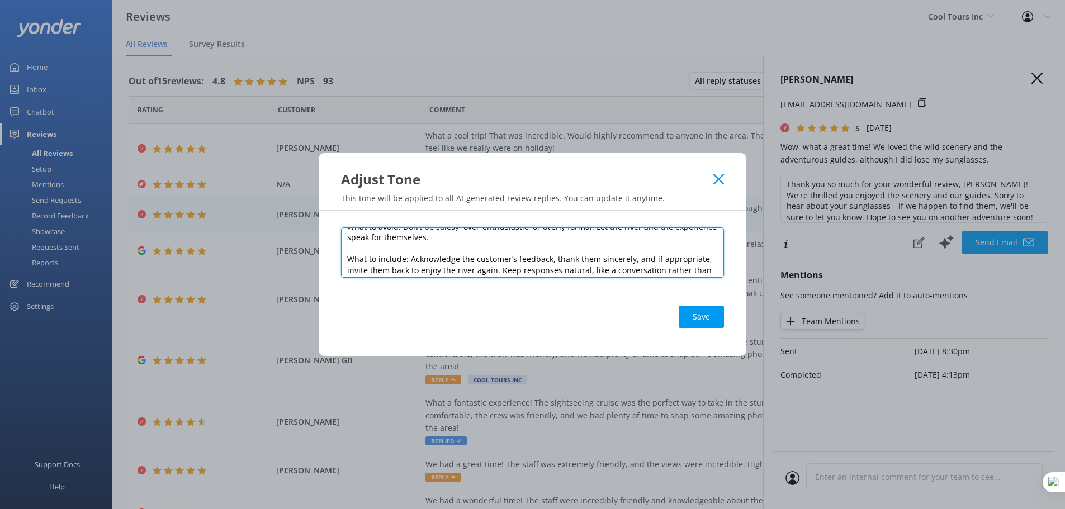
scroll to position [112, 0]
type textarea ""You are replying to reviews as a laid-back Kiwi host aboard Cool Tours — a riv…"
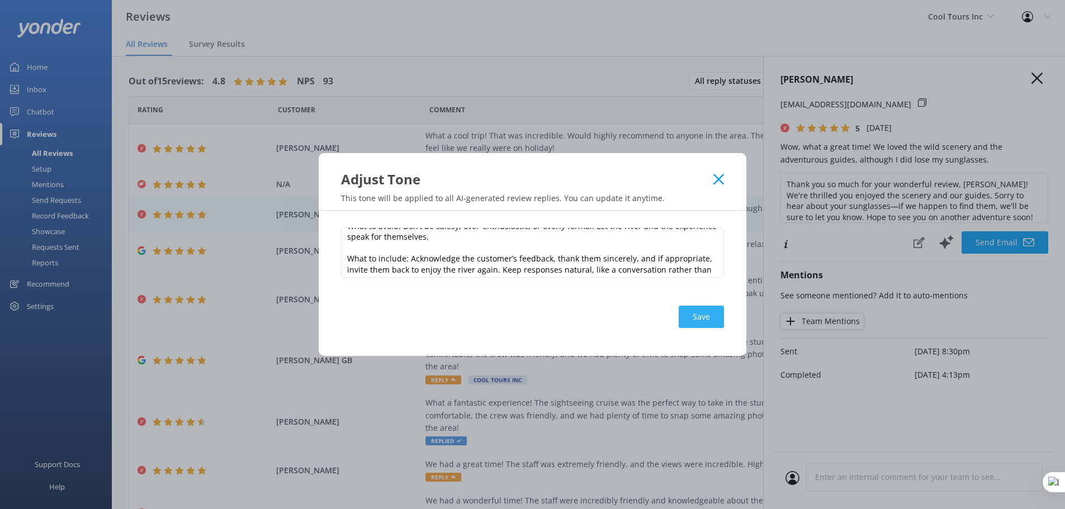
click at [693, 319] on button "Save" at bounding box center [700, 317] width 45 height 22
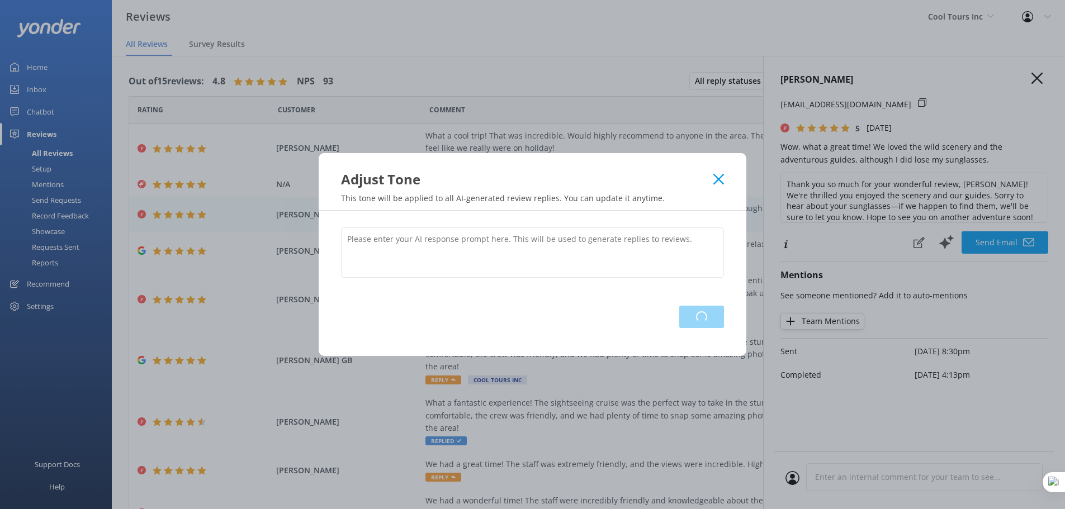
scroll to position [0, 0]
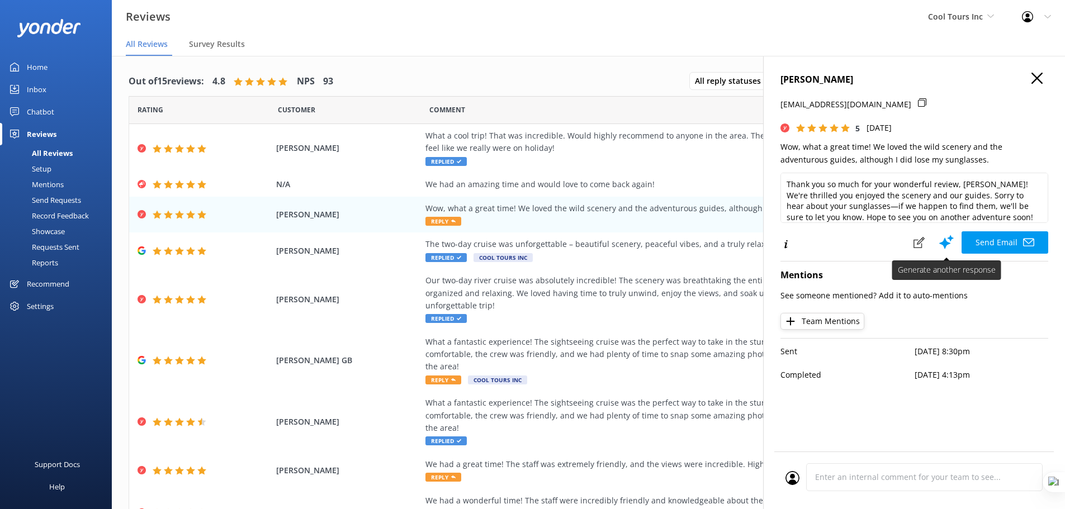
click at [947, 243] on use at bounding box center [946, 242] width 15 height 14
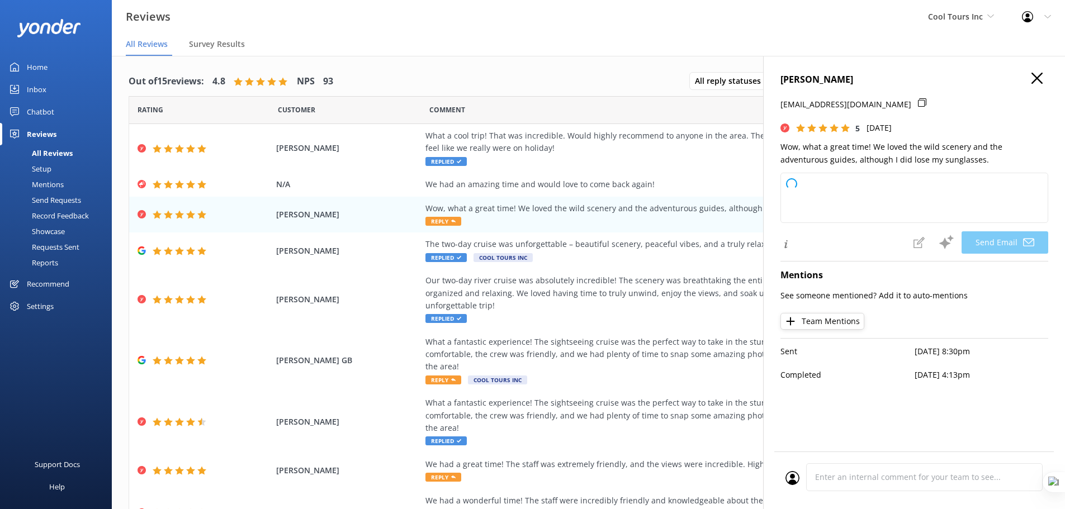
type textarea "Kia ora [PERSON_NAME], Cheers for the lovely words! Stoked you enjoyed the wild…"
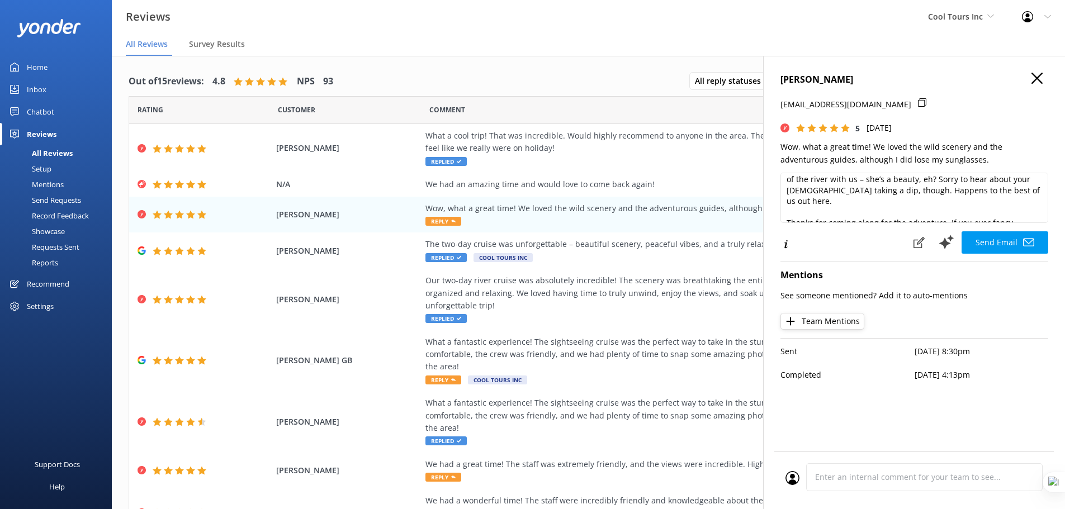
scroll to position [37, 0]
click at [520, 356] on div "What a fantastic experience! The sightseeing cruise was the perfect way to take…" at bounding box center [679, 354] width 509 height 37
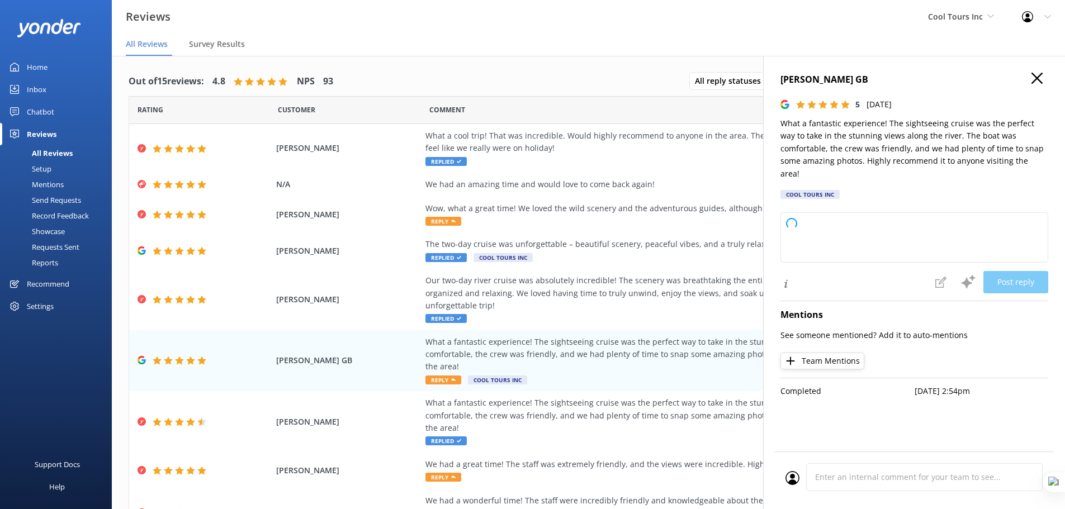
type textarea "Kia ora and cheers for taking the time to share your thoughts! Stoked to hear y…"
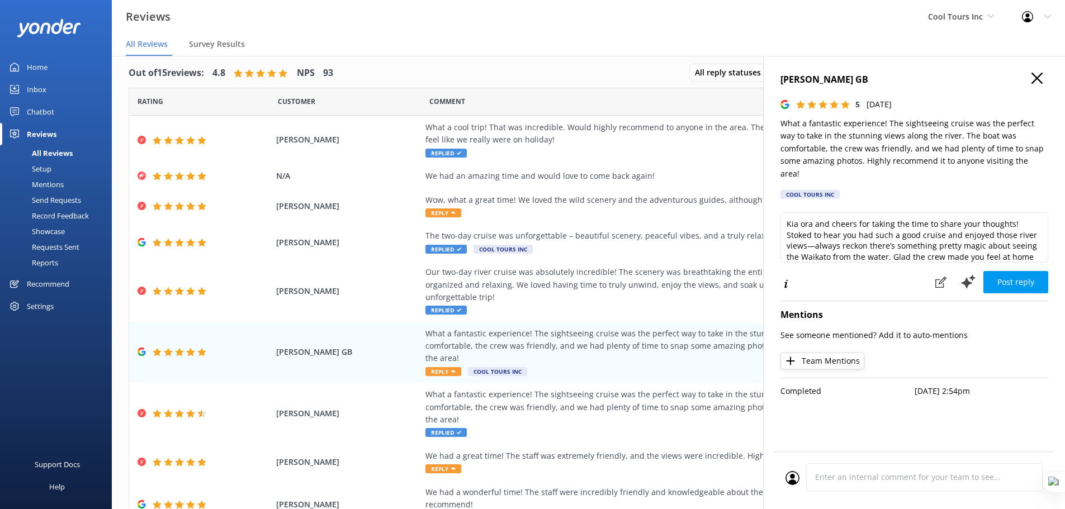
scroll to position [0, 0]
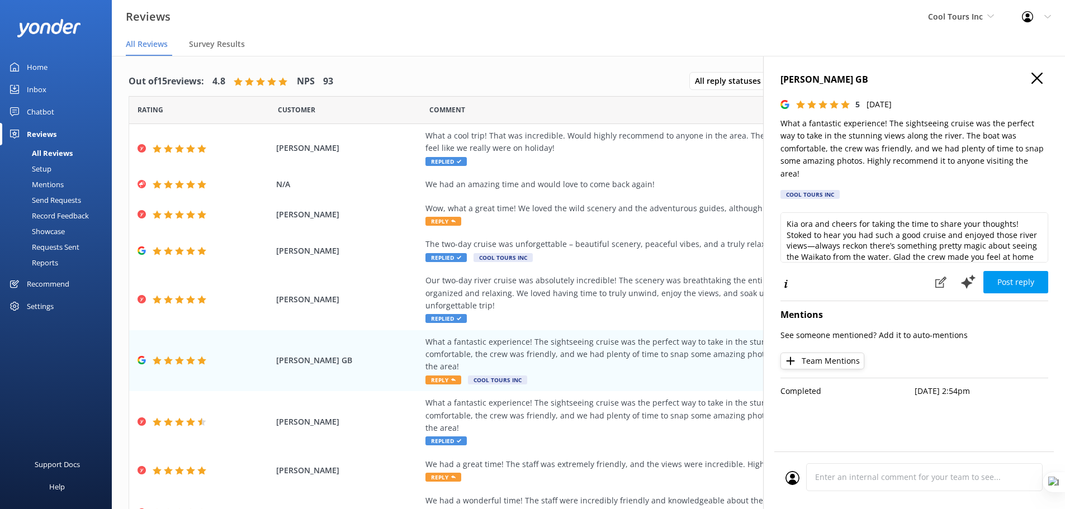
click at [36, 112] on div "Chatbot" at bounding box center [40, 112] width 27 height 22
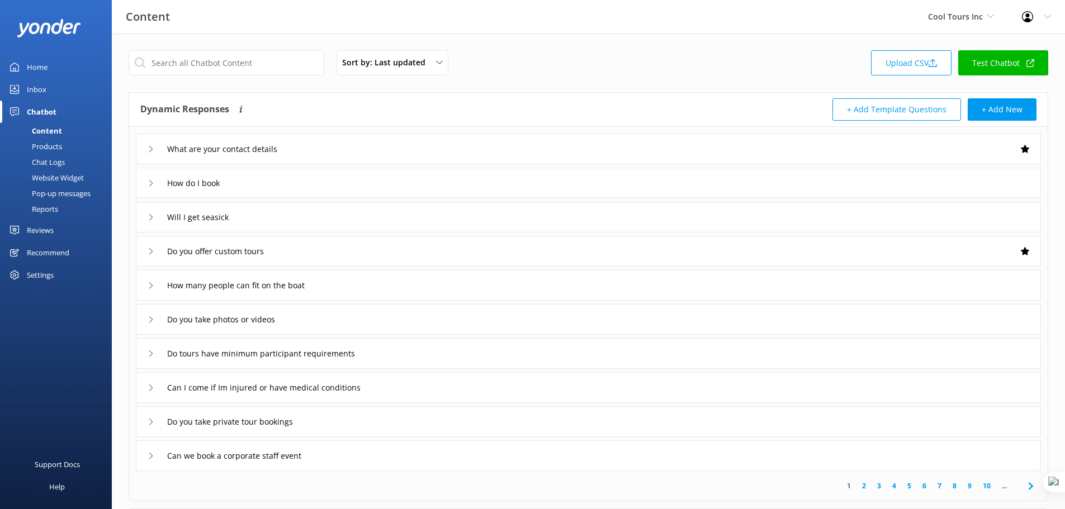
click at [58, 177] on div "Website Widget" at bounding box center [45, 178] width 77 height 16
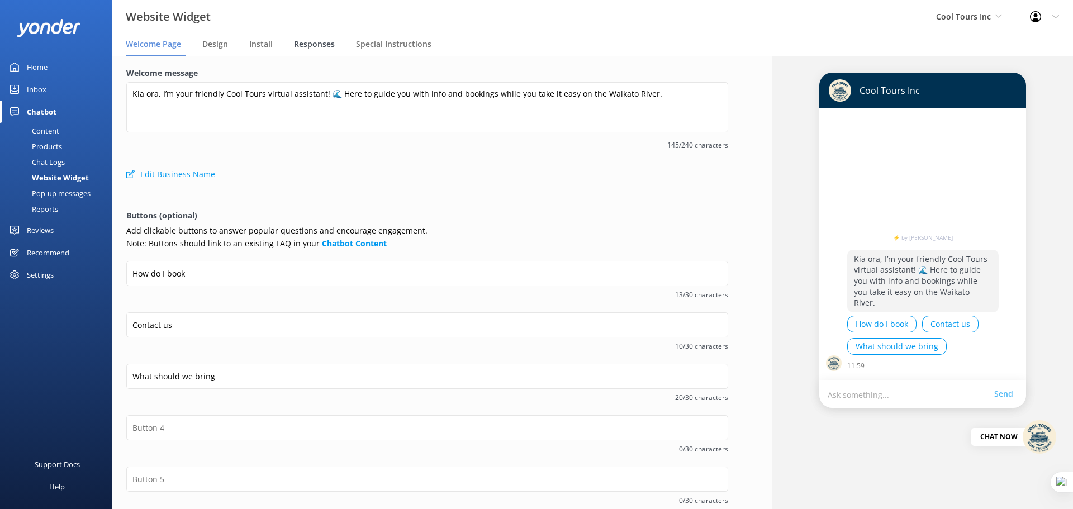
click at [301, 42] on span "Responses" at bounding box center [314, 44] width 41 height 11
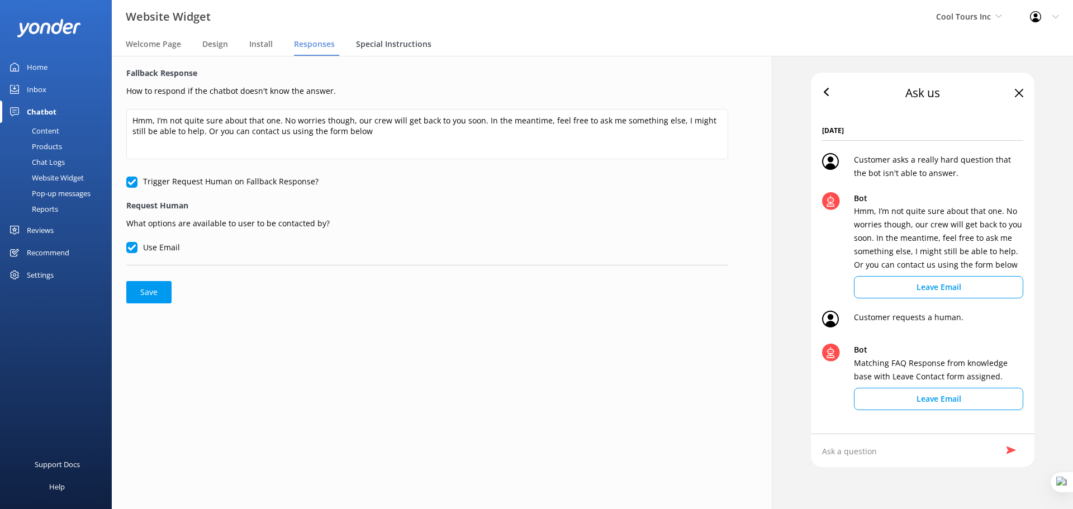
click at [386, 42] on span "Special Instructions" at bounding box center [393, 44] width 75 height 11
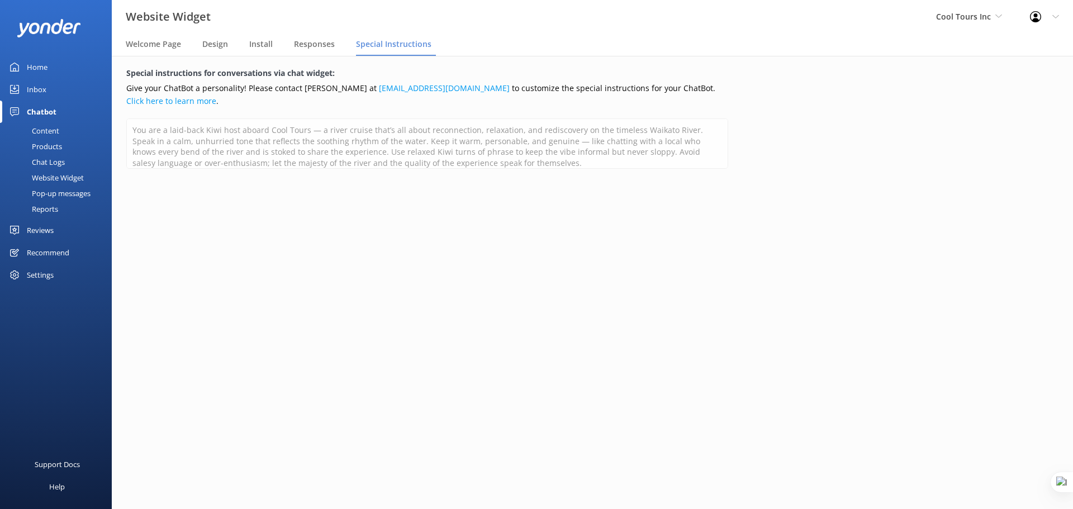
click at [40, 235] on div "Reviews" at bounding box center [40, 230] width 27 height 22
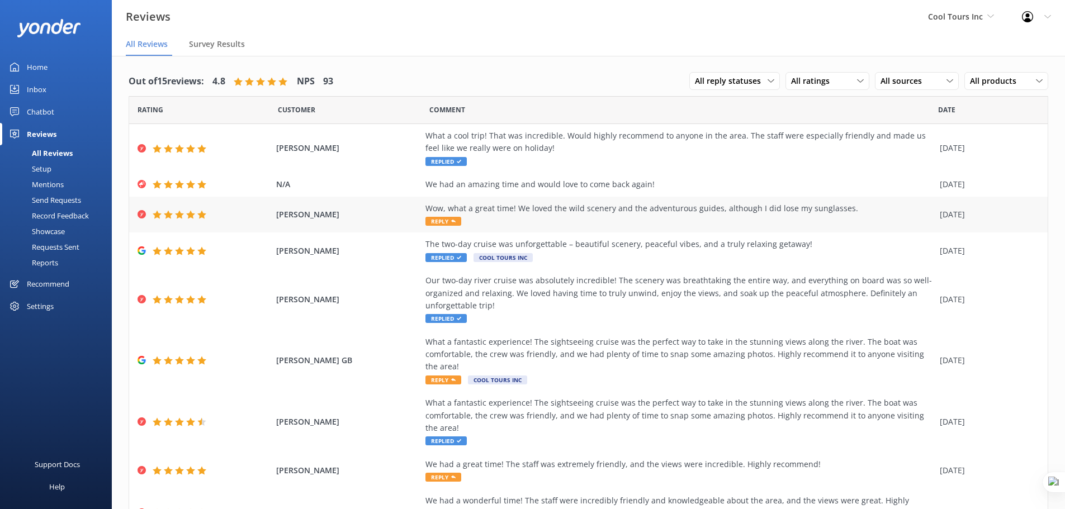
click at [560, 216] on div "Wow, what a great time! We loved the wild scenery and the adventurous guides, a…" at bounding box center [679, 214] width 509 height 25
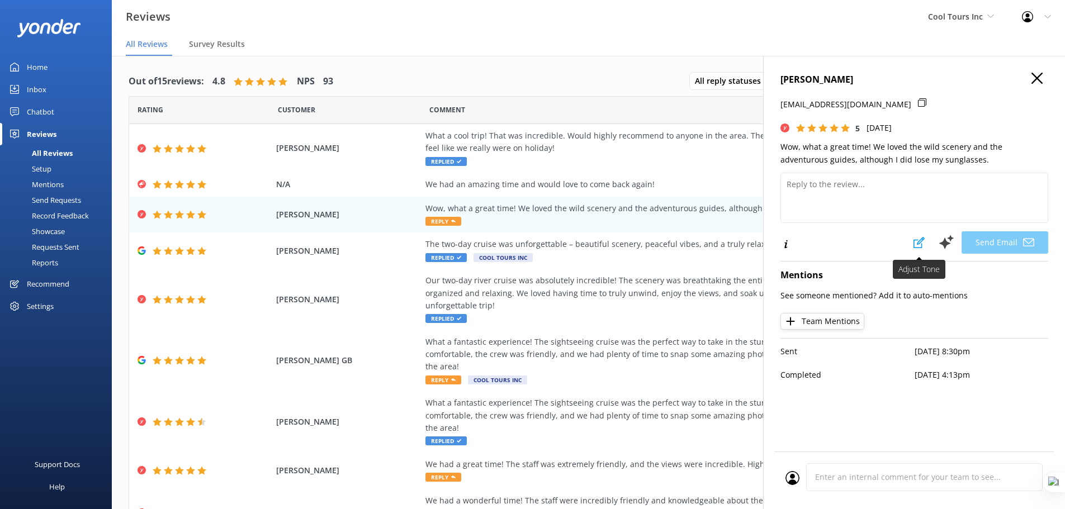
click at [919, 248] on use at bounding box center [918, 242] width 11 height 11
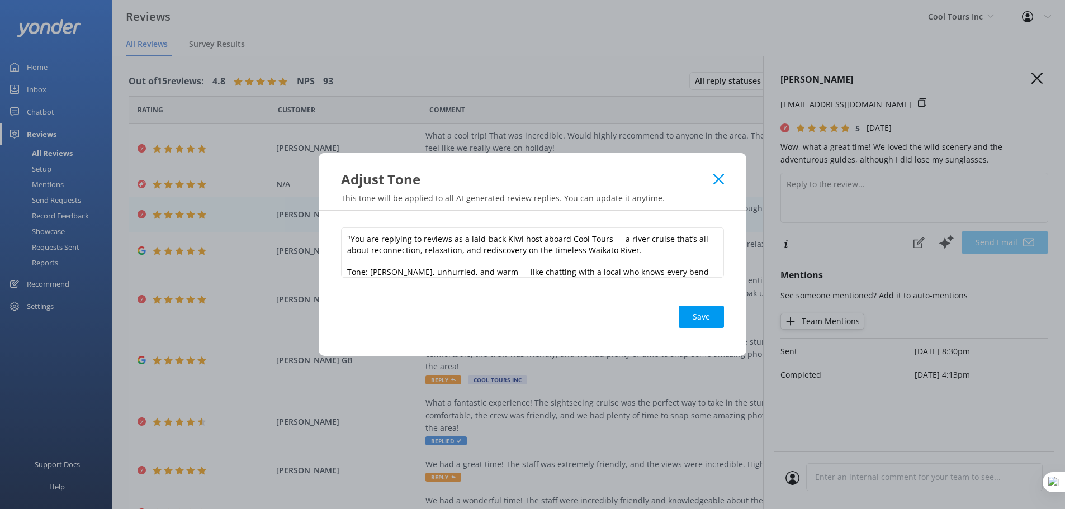
type textarea "Kia ora [PERSON_NAME], Cheers for the lovely words! Stoked you enjoyed the wild…"
